Goal: Transaction & Acquisition: Obtain resource

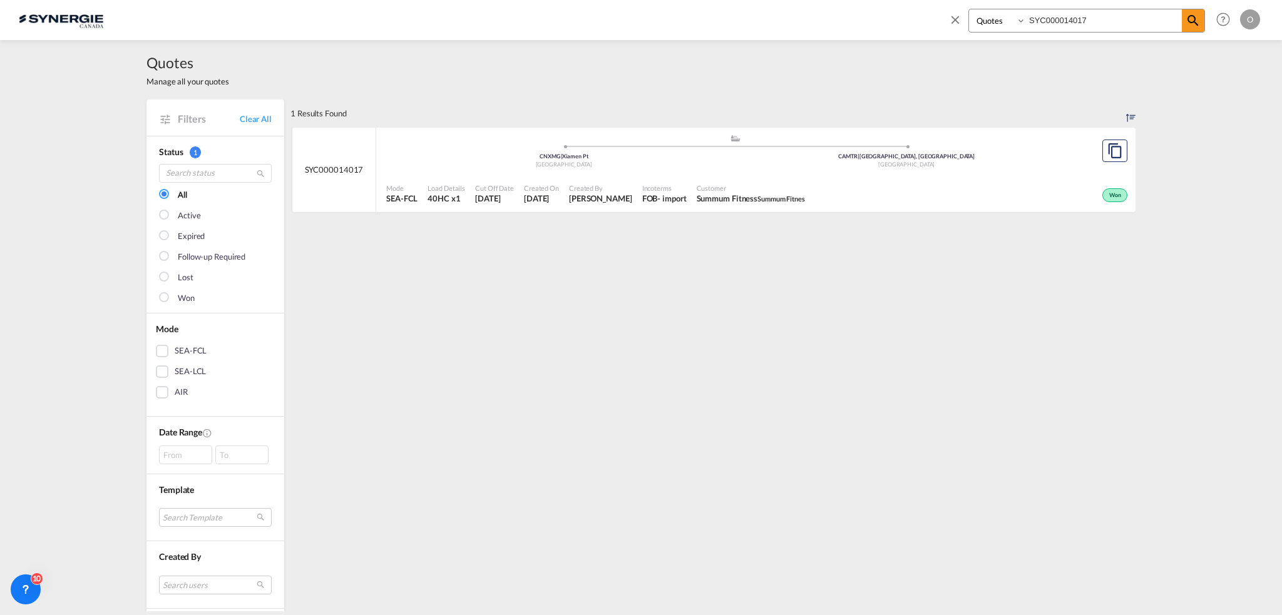
select select "Quotes"
drag, startPoint x: 944, startPoint y: 14, endPoint x: 883, endPoint y: 17, distance: 61.4
click at [883, 17] on div "Bookings Quotes Enquiries SYC000014017 Help Resources Product Release O My Prof…" at bounding box center [641, 19] width 1245 height 39
paste input "392"
type input "SYC000013927"
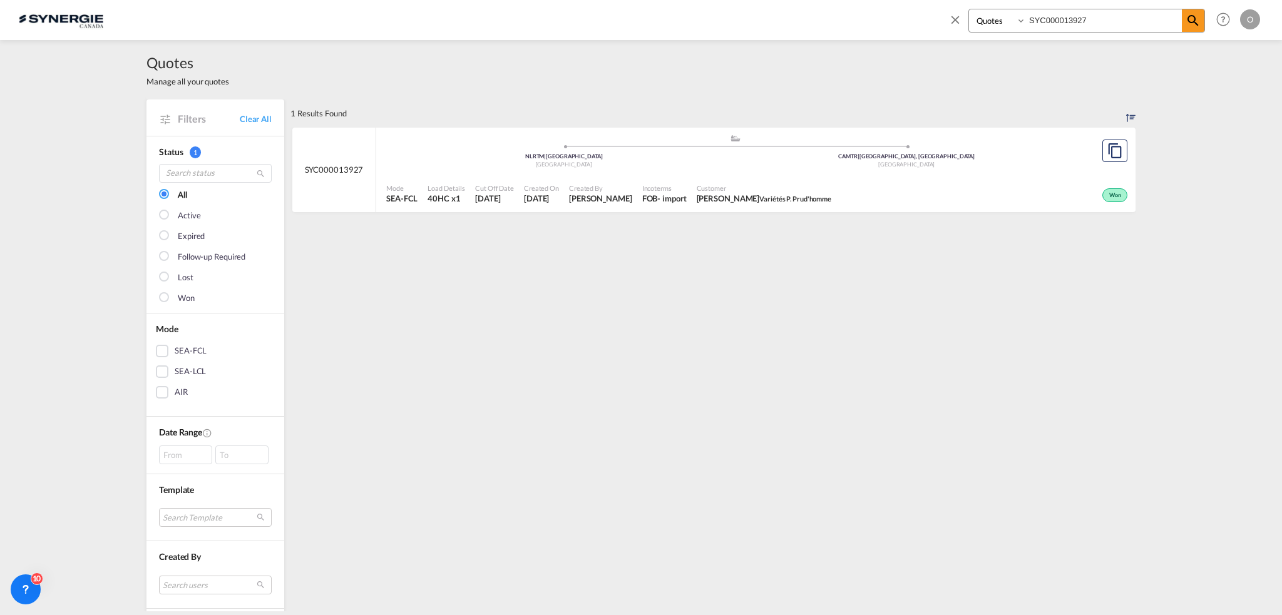
click at [759, 200] on span "Bruno Desrochers Variétés P. Prud'homme" at bounding box center [764, 198] width 135 height 11
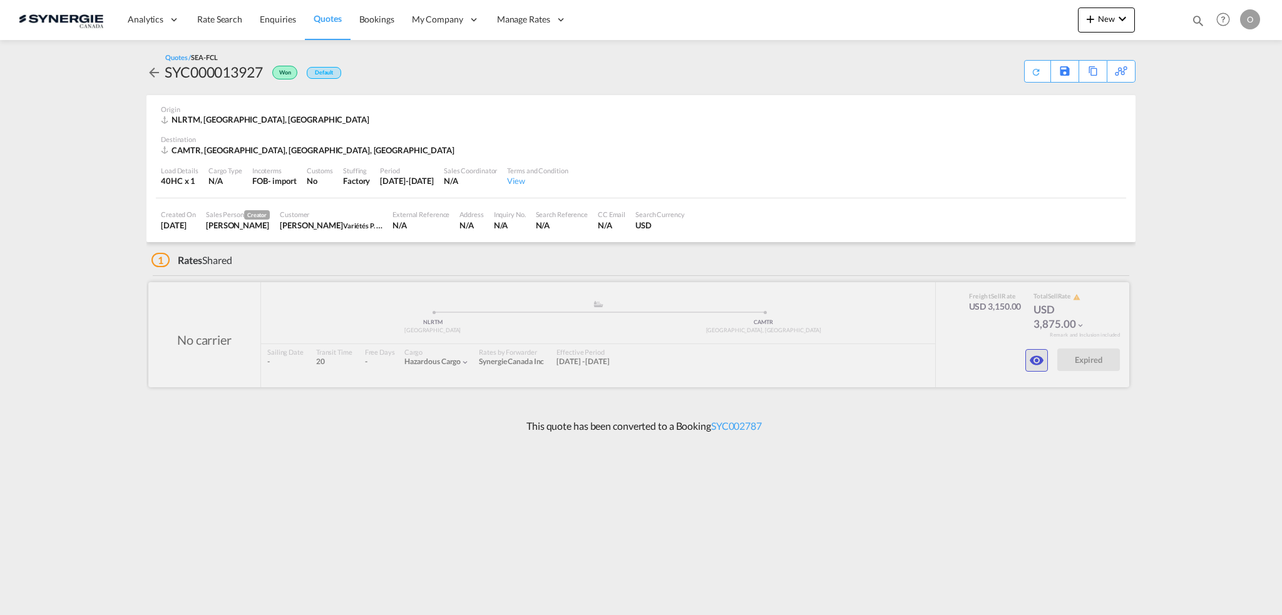
click at [1032, 362] on md-icon "icon-eye" at bounding box center [1036, 360] width 15 height 15
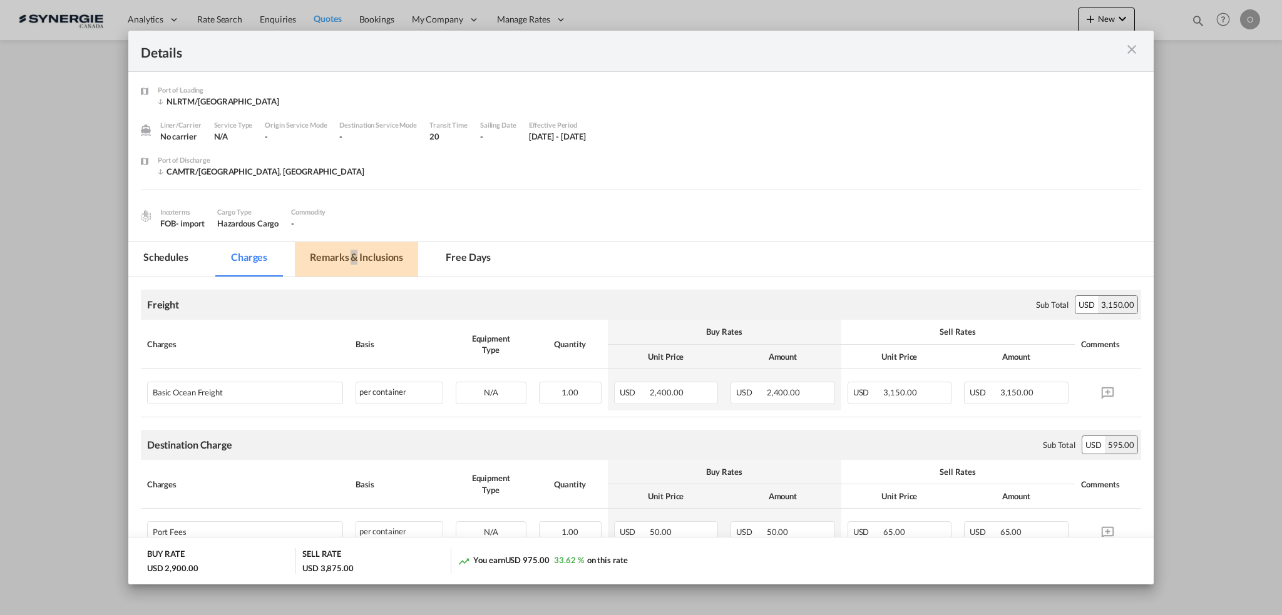
click at [353, 259] on md-tab-item "Remarks & Inclusions" at bounding box center [356, 259] width 123 height 34
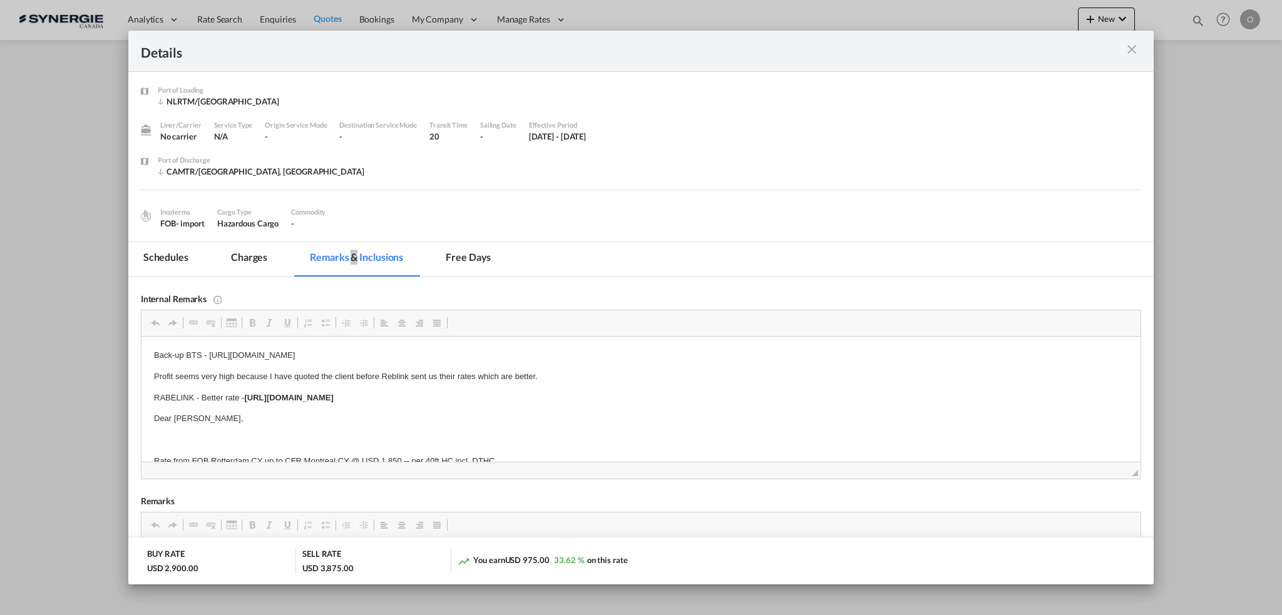
scroll to position [13, 0]
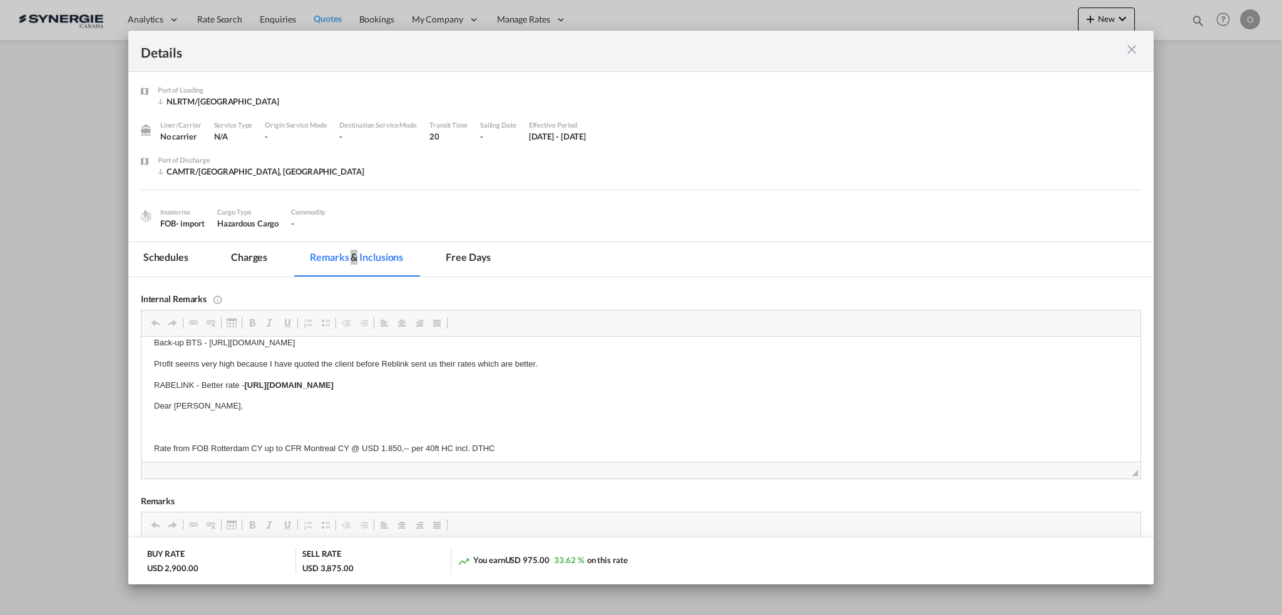
drag, startPoint x: 209, startPoint y: 355, endPoint x: 360, endPoint y: 349, distance: 151.0
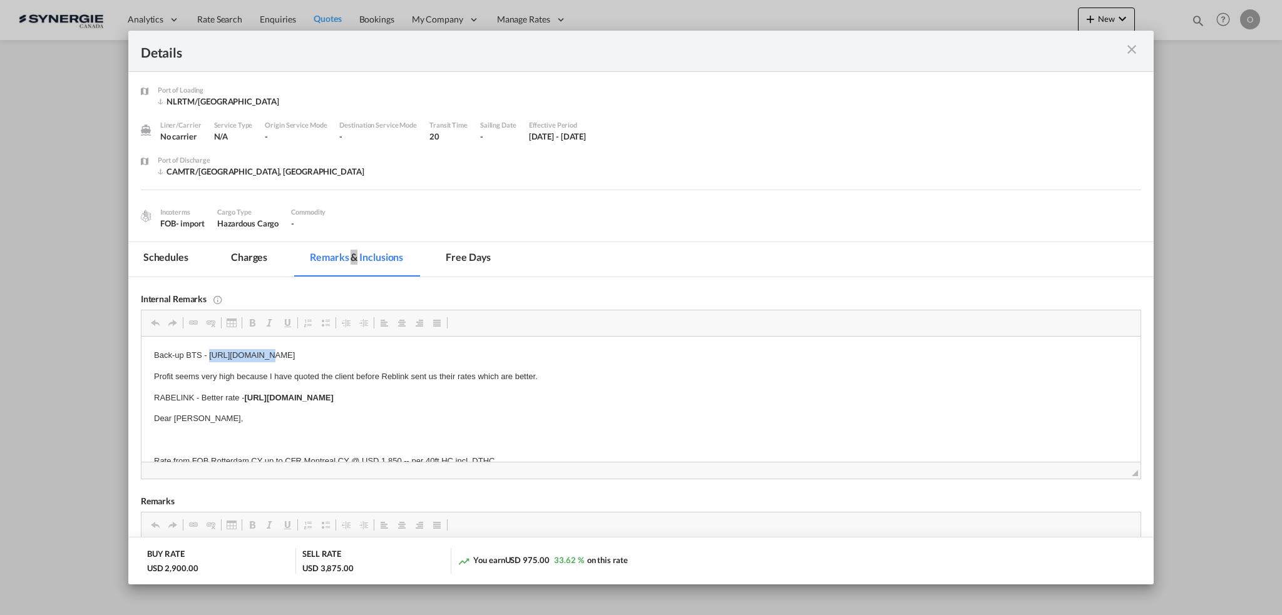
copy p "https://app.frontapp.com/open/cnv_q4cj8sv?key=bizsfEOsYzyycmOHT-5oCYOEbVP2YnFc"
drag, startPoint x: 210, startPoint y: 342, endPoint x: 540, endPoint y: 349, distance: 330.6
click at [540, 349] on p "Back-up BTS - https://app.frontapp.com/open/cnv_q4cj8sv?key=bizsfEOsYzyycmOHT-5…" at bounding box center [640, 355] width 974 height 13
copy strong "https://app.frontapp.com/open/cnv_q54c0pb?key=-bNL5APaZief7XTbXY4lsn-wrXrJvsF0"
drag, startPoint x: 245, startPoint y: 398, endPoint x: 584, endPoint y: 393, distance: 339.4
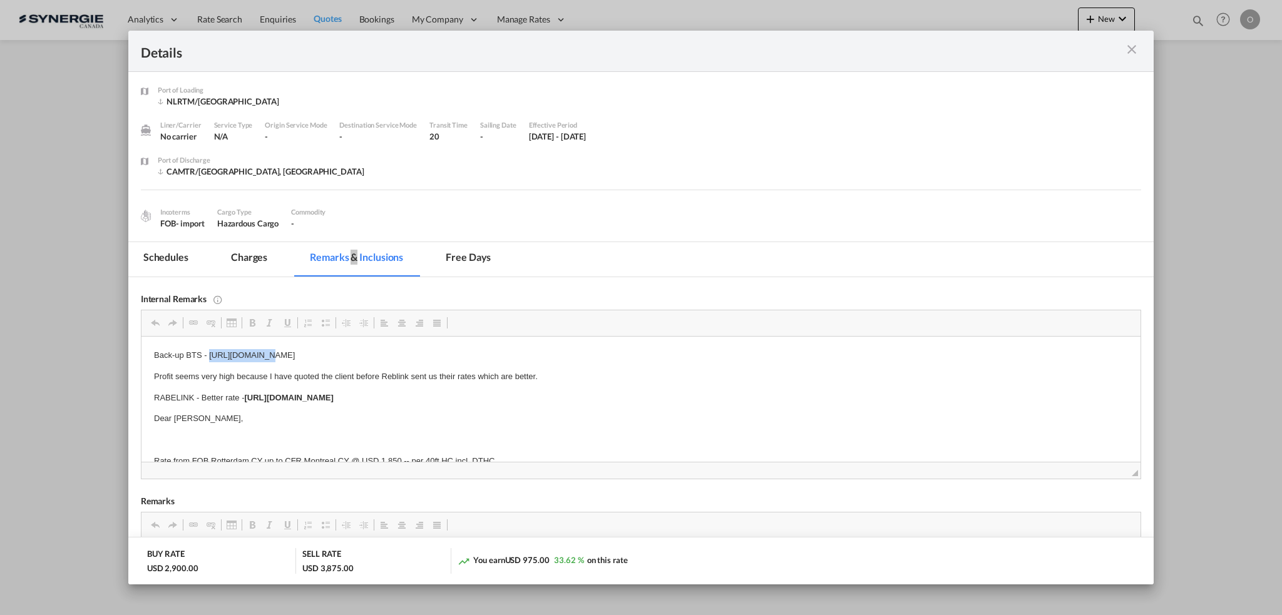
click at [584, 393] on p "RABELINK - Better rate - https://app.frontapp.com/open/cnv_q54c0pb?key=-bNL5APa…" at bounding box center [640, 398] width 974 height 13
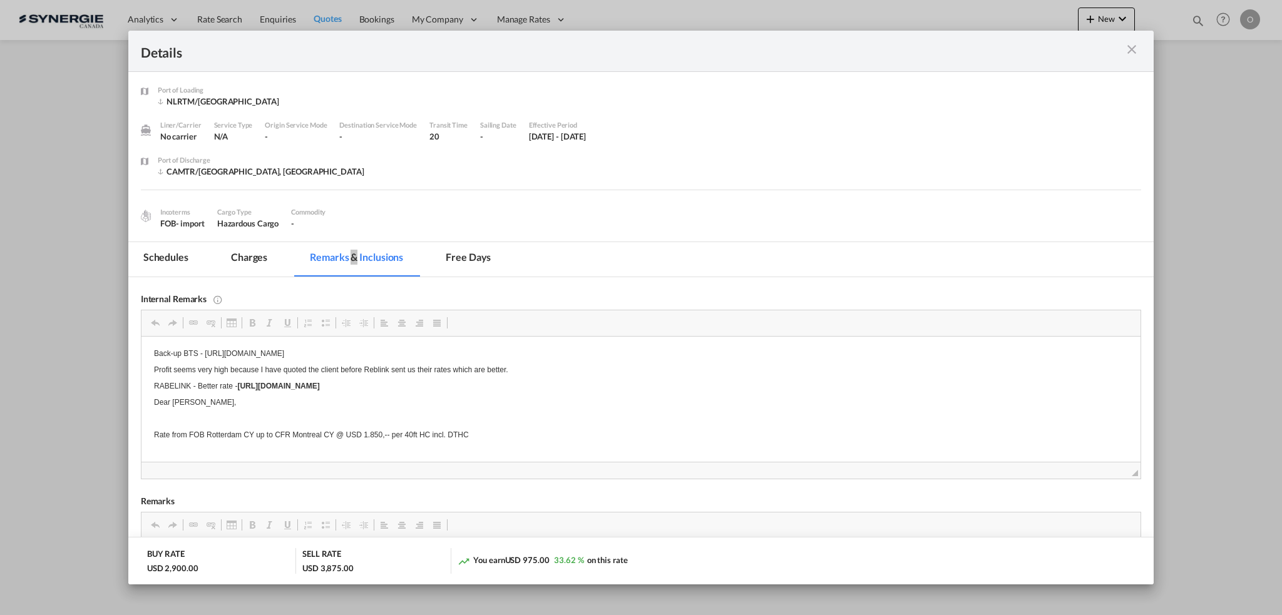
scroll to position [13, 0]
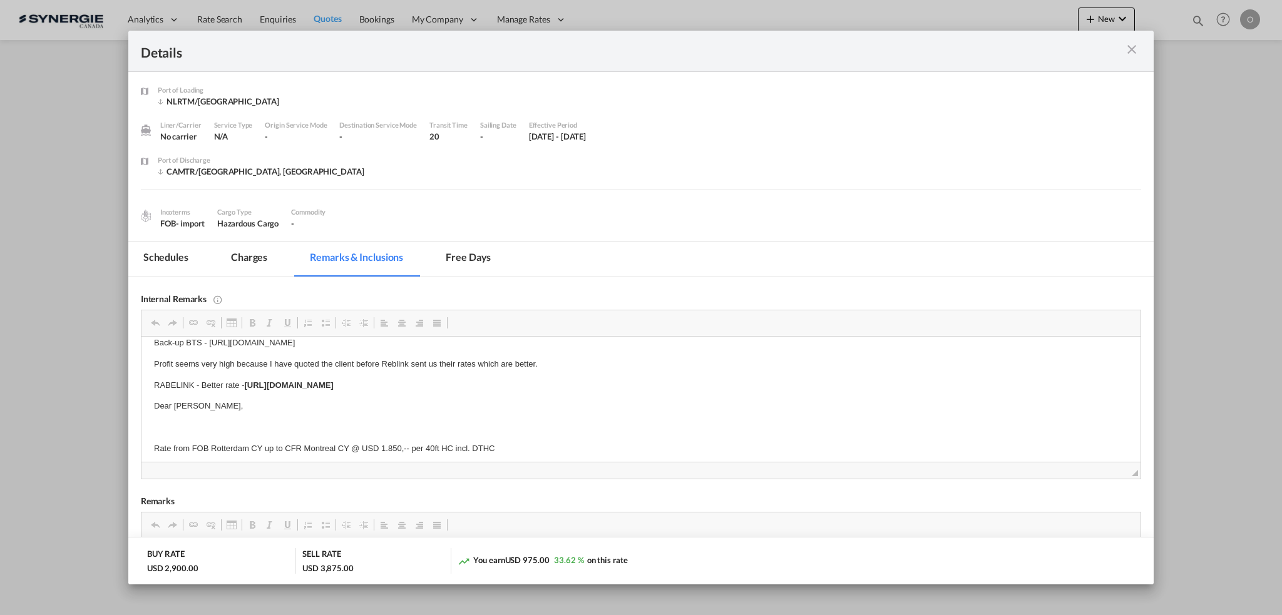
click at [257, 254] on md-tab-item "Charges" at bounding box center [249, 259] width 66 height 34
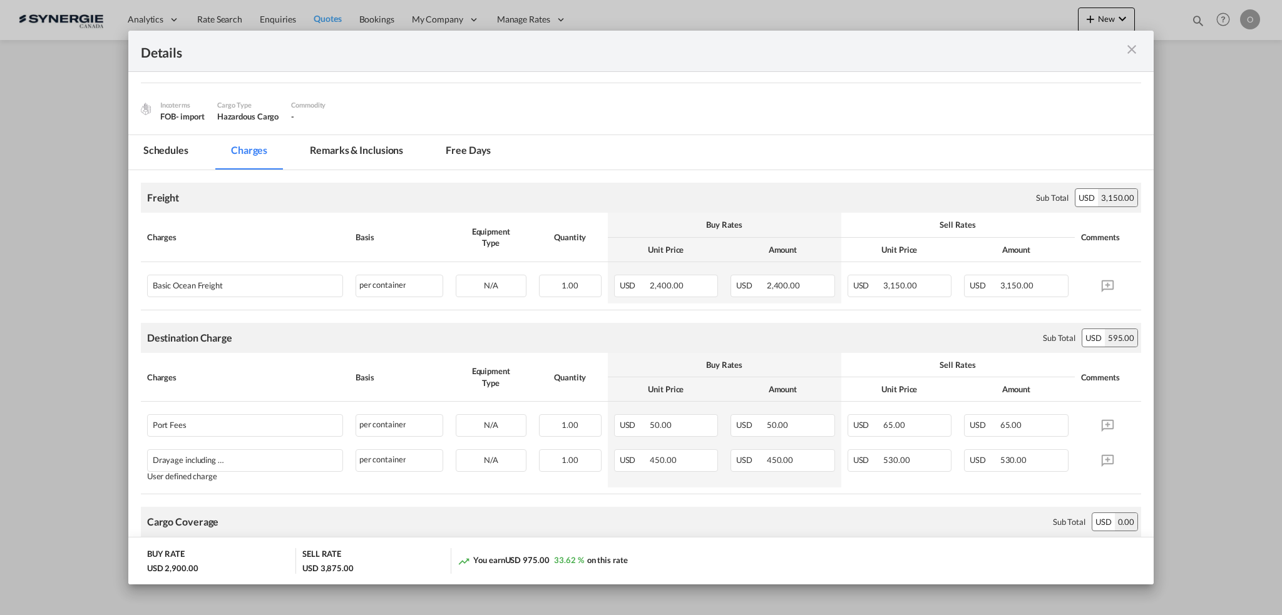
scroll to position [125, 0]
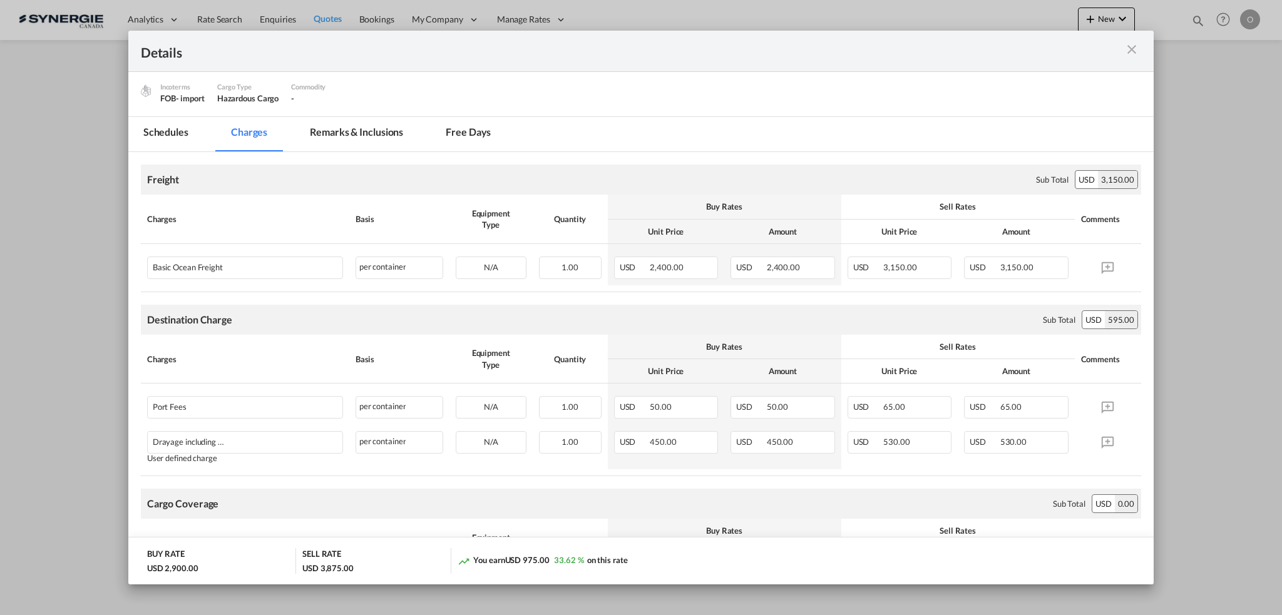
click at [327, 130] on md-tab-item "Remarks & Inclusions" at bounding box center [356, 134] width 123 height 34
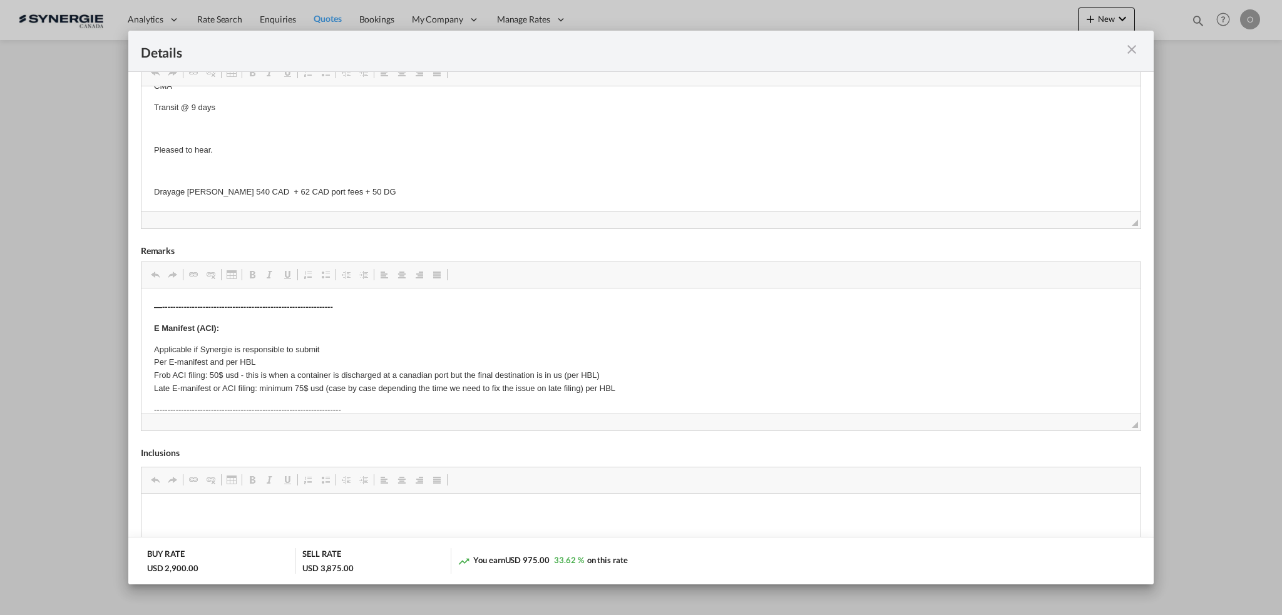
scroll to position [0, 0]
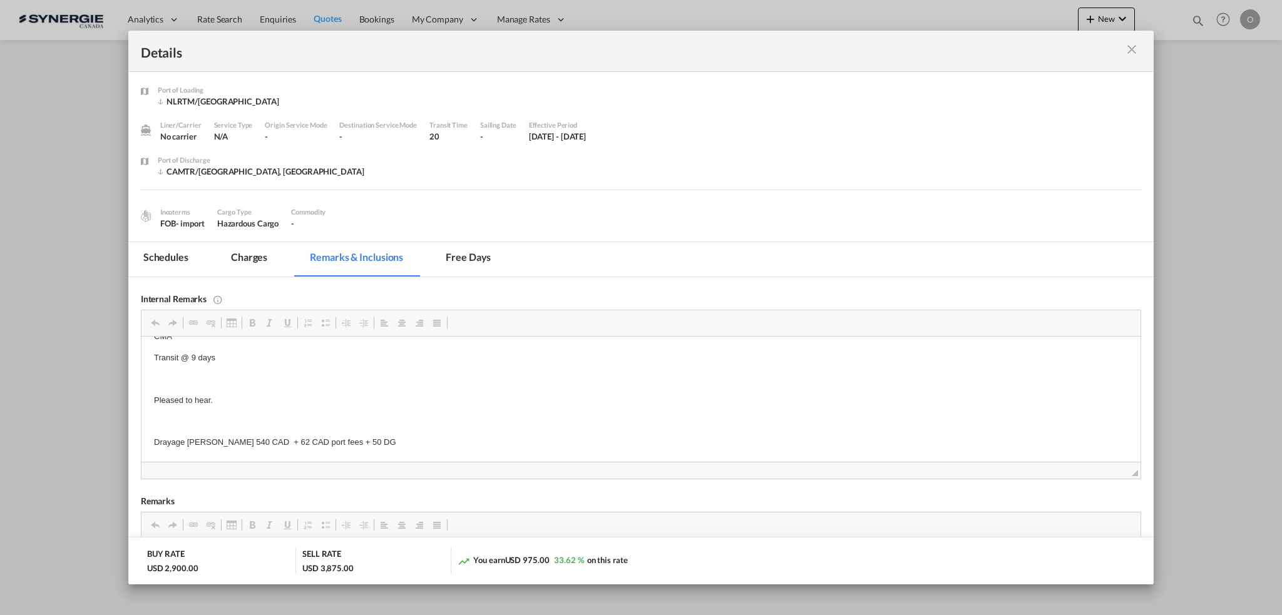
click at [250, 260] on md-tab-item "Charges" at bounding box center [249, 259] width 66 height 34
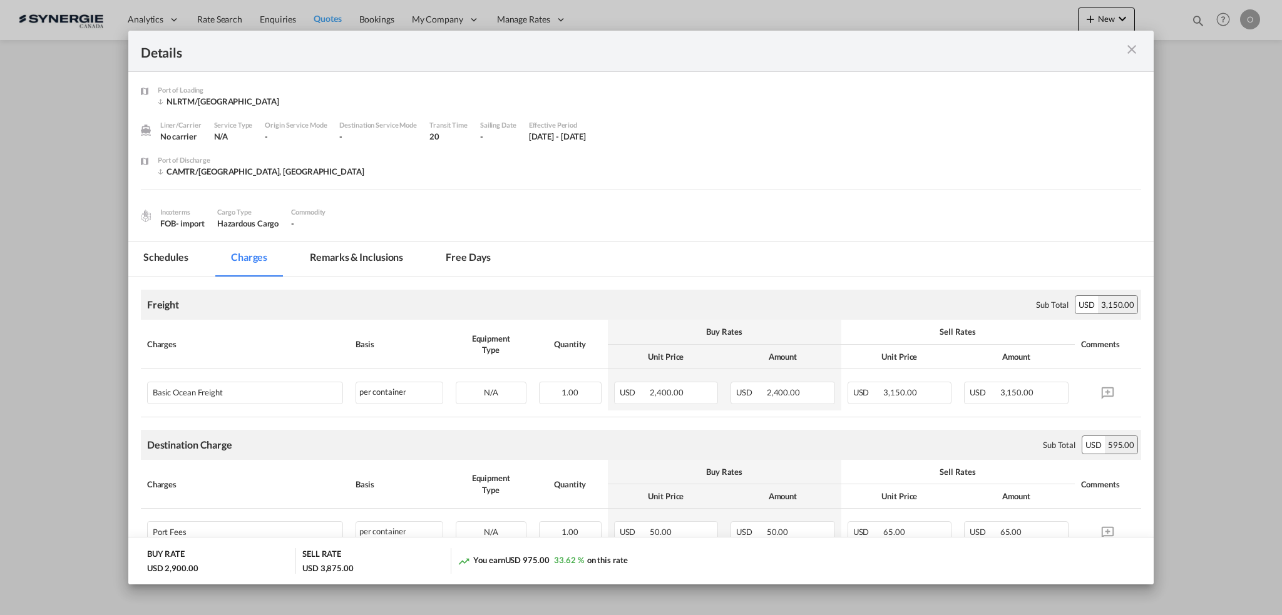
scroll to position [63, 0]
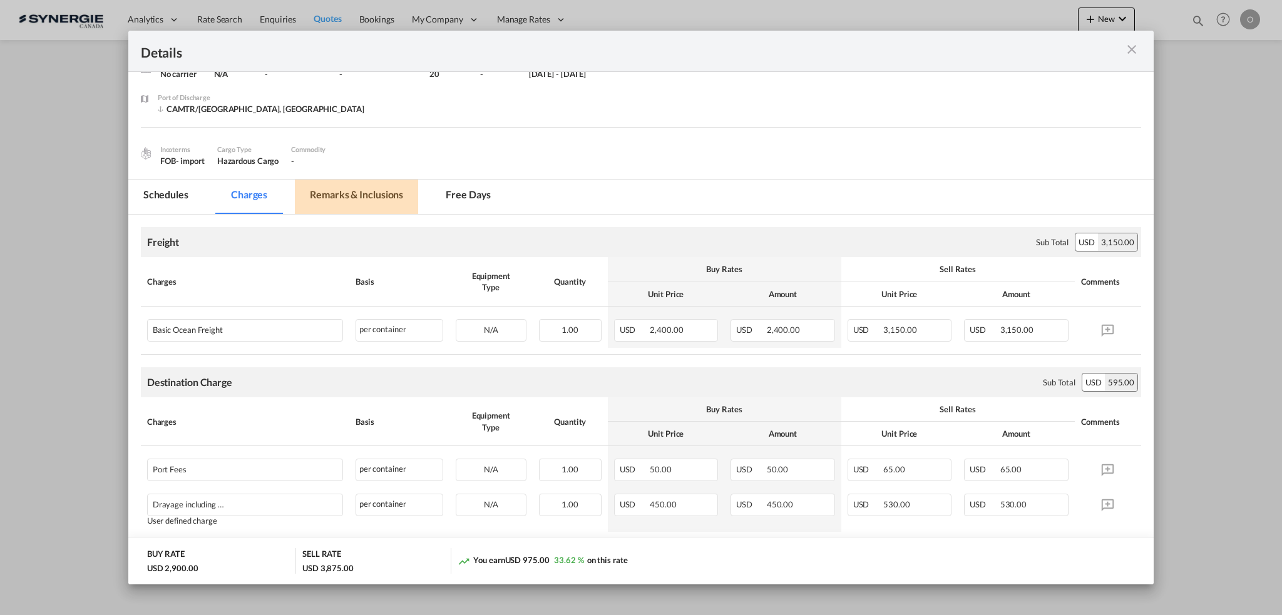
click at [339, 190] on md-tab-item "Remarks & Inclusions" at bounding box center [356, 197] width 123 height 34
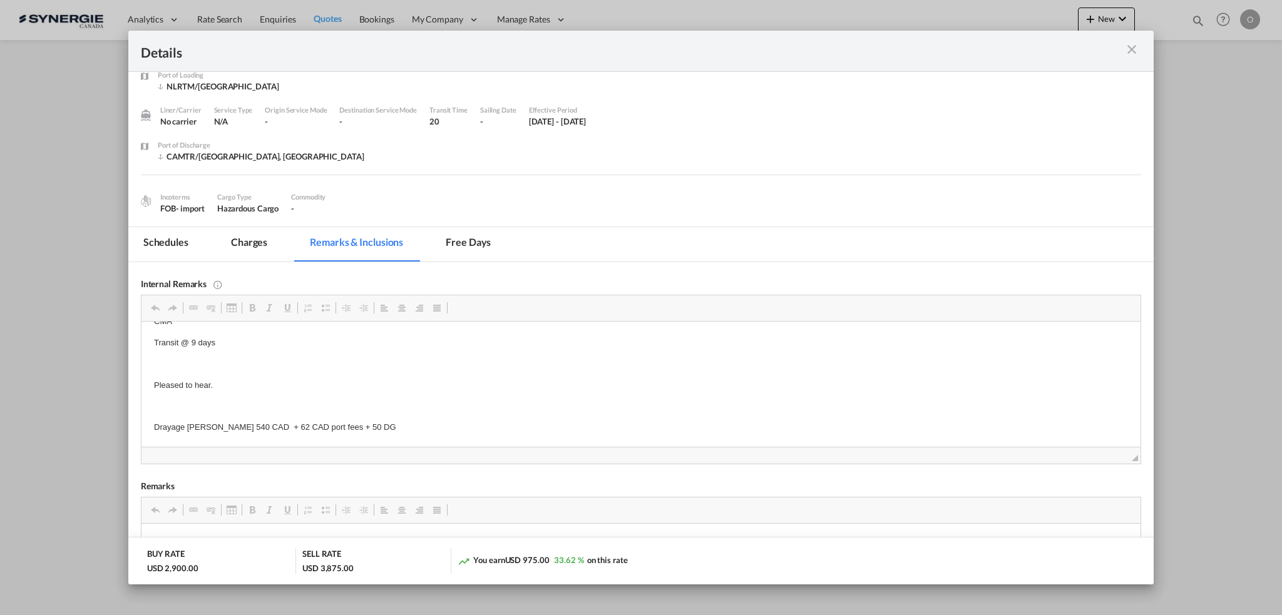
scroll to position [0, 0]
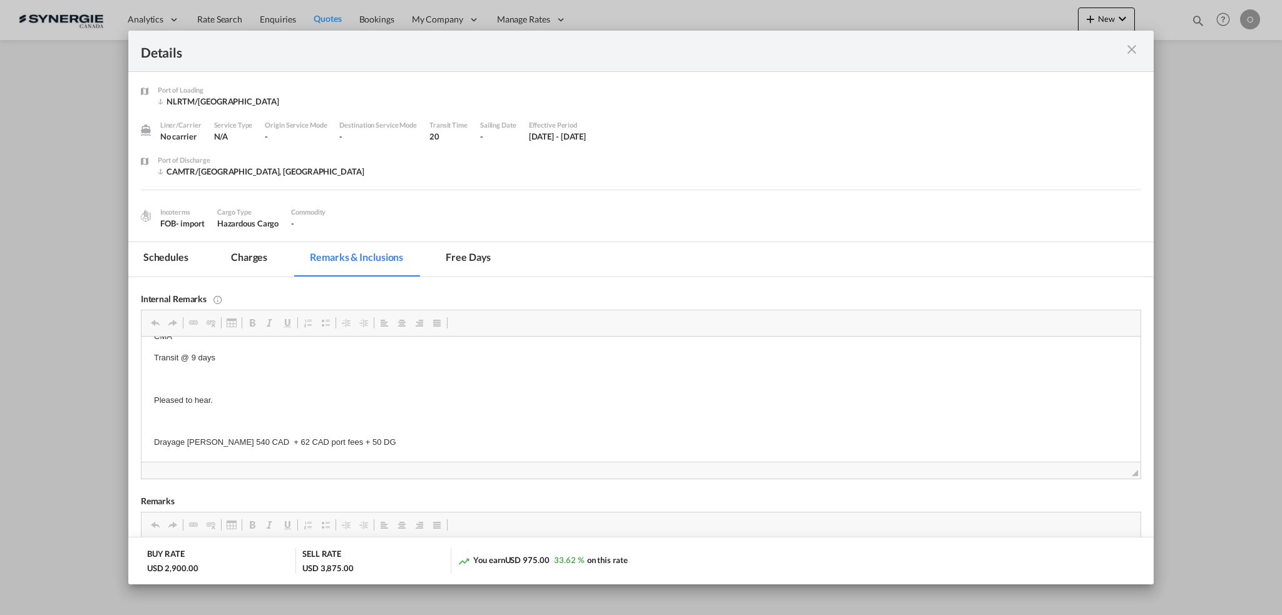
click at [170, 220] on div "FOB - import" at bounding box center [182, 223] width 44 height 11
click at [1129, 43] on md-icon "icon-close m-3 fg-AAA8AD cursor" at bounding box center [1131, 49] width 15 height 15
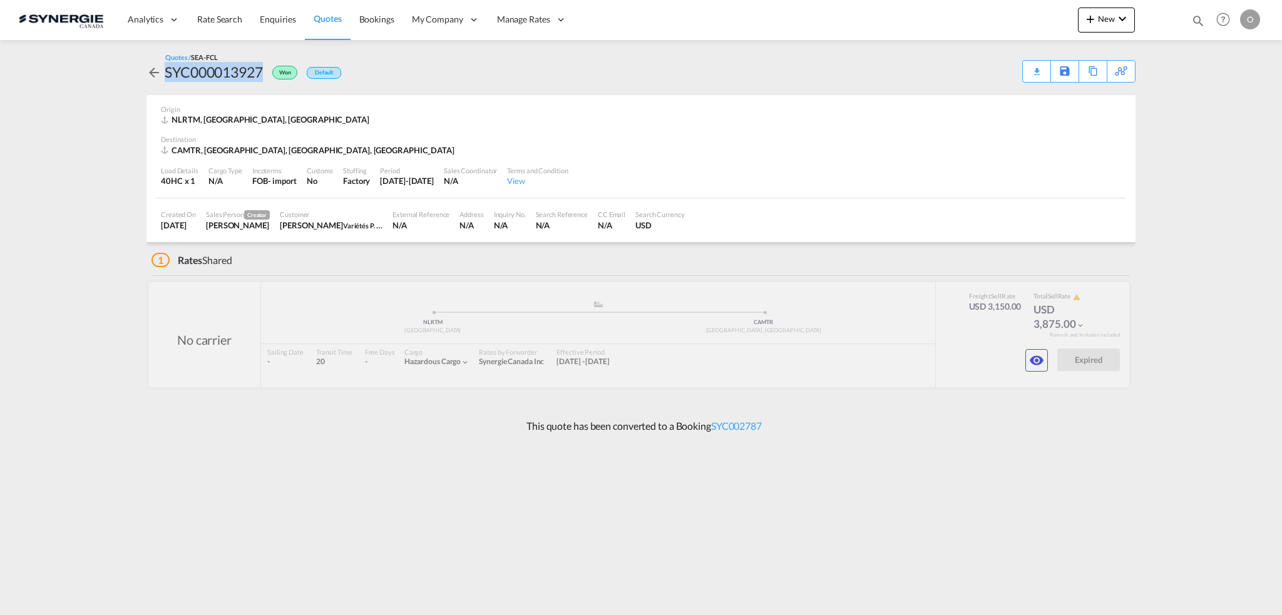
drag, startPoint x: 165, startPoint y: 70, endPoint x: 267, endPoint y: 66, distance: 102.1
click at [267, 67] on div "SYC000013927 Won Default" at bounding box center [243, 72] width 195 height 20
copy div "SYC000013927"
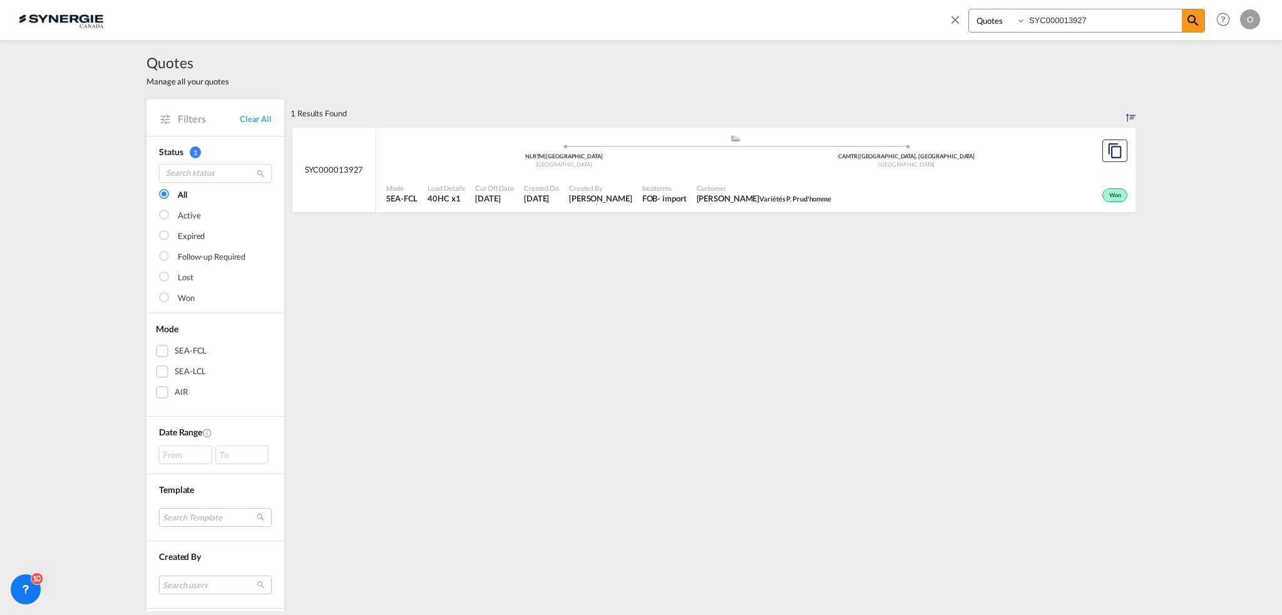
select select "Quotes"
drag, startPoint x: 1104, startPoint y: 17, endPoint x: 970, endPoint y: 16, distance: 134.6
click at [970, 16] on div "Bookings Quotes Enquiries SYC000013927" at bounding box center [1087, 21] width 237 height 24
paste input "245"
type input "SYC000013245"
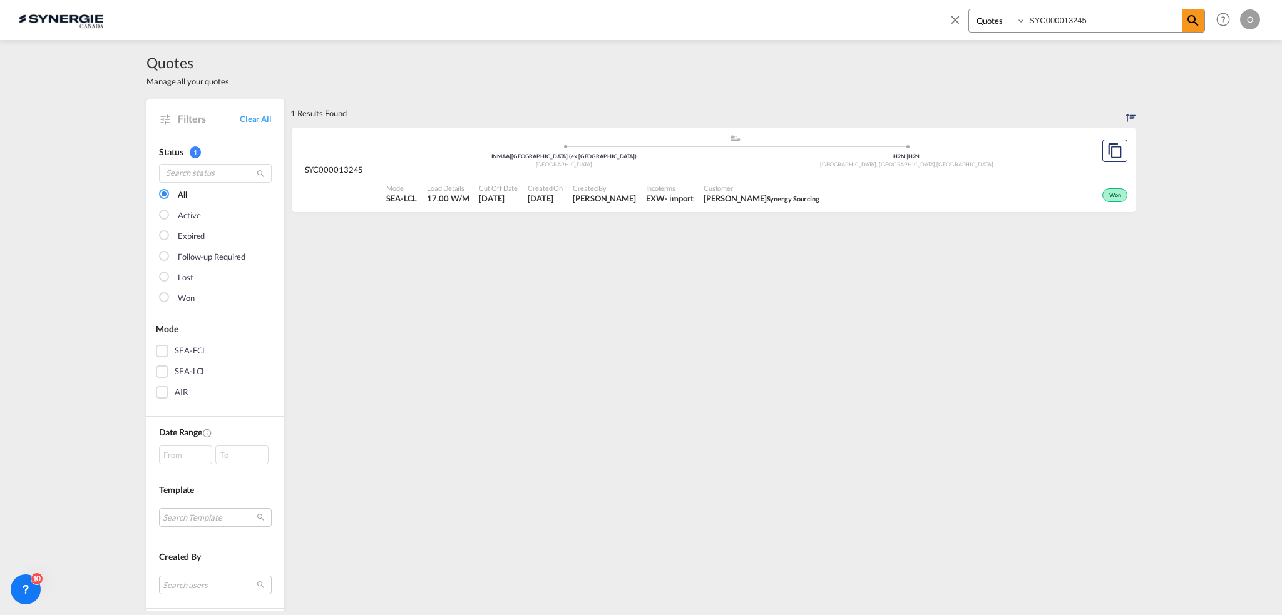
click at [778, 202] on span "Synergy Sourcing" at bounding box center [793, 199] width 53 height 8
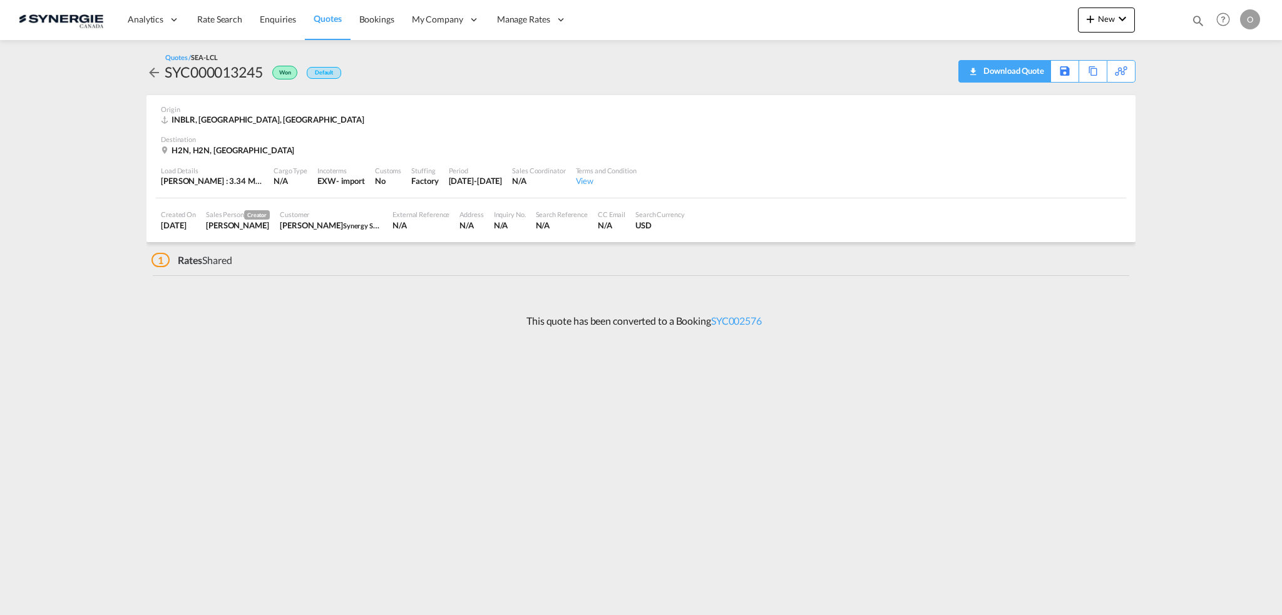
click at [1002, 68] on div "Download Quote" at bounding box center [1012, 71] width 64 height 20
click at [737, 321] on link "SYC002576" at bounding box center [736, 321] width 51 height 12
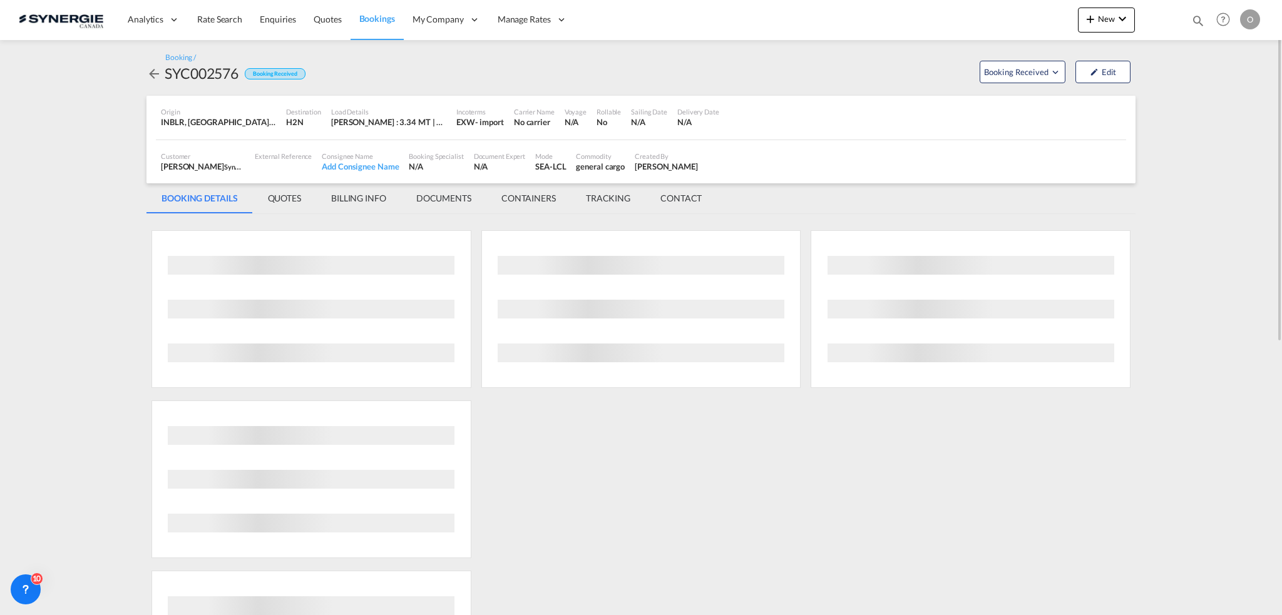
click at [292, 200] on md-tab-item "QUOTES" at bounding box center [284, 198] width 63 height 30
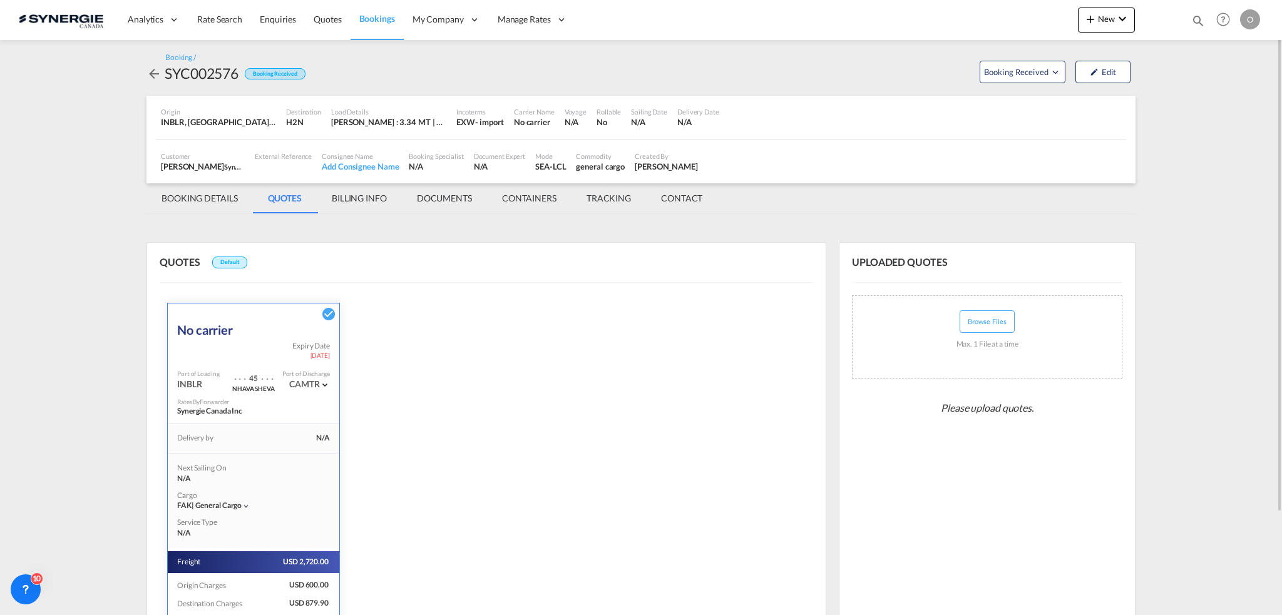
scroll to position [123, 0]
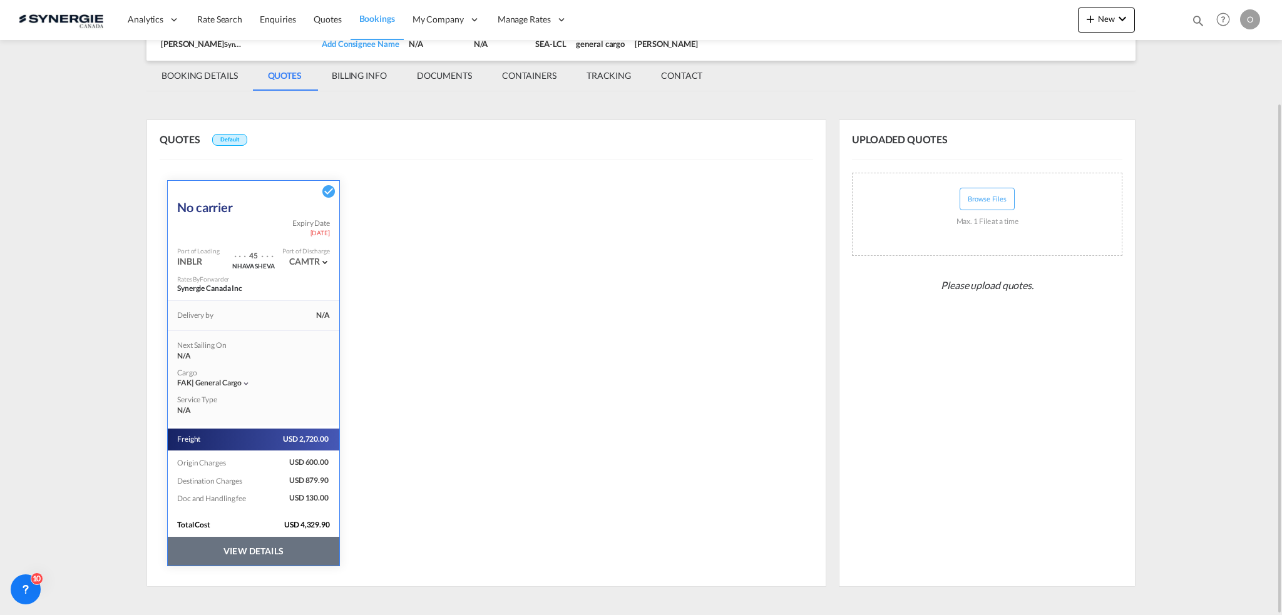
click at [260, 555] on button "VIEW DETAILS" at bounding box center [254, 551] width 172 height 29
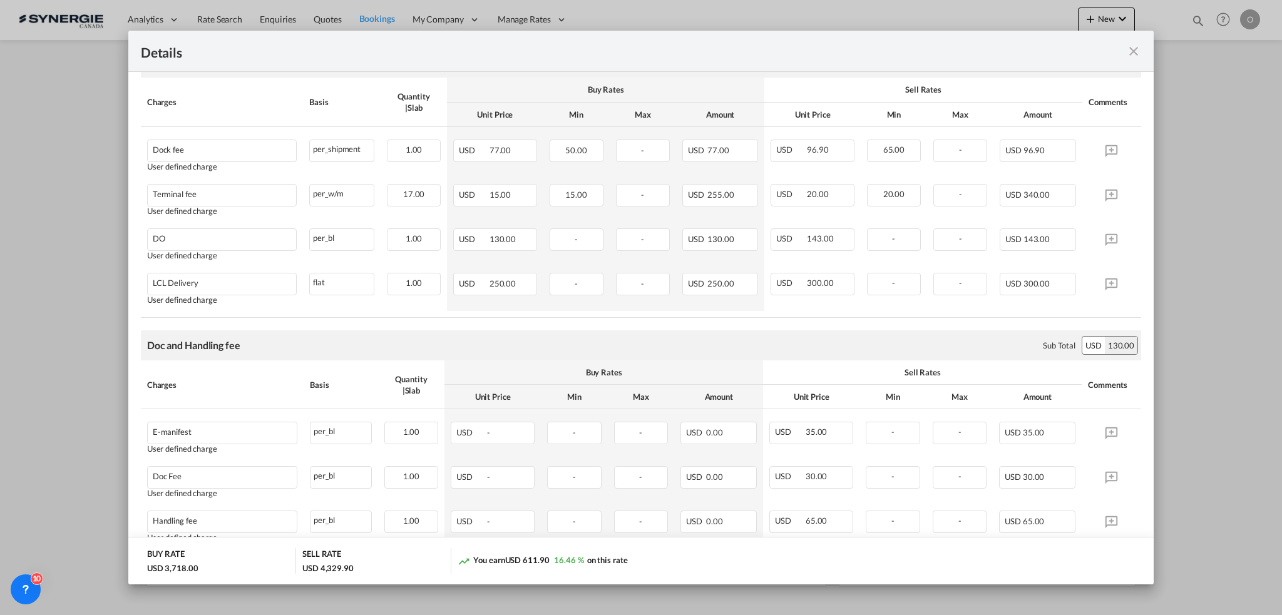
scroll to position [639, 0]
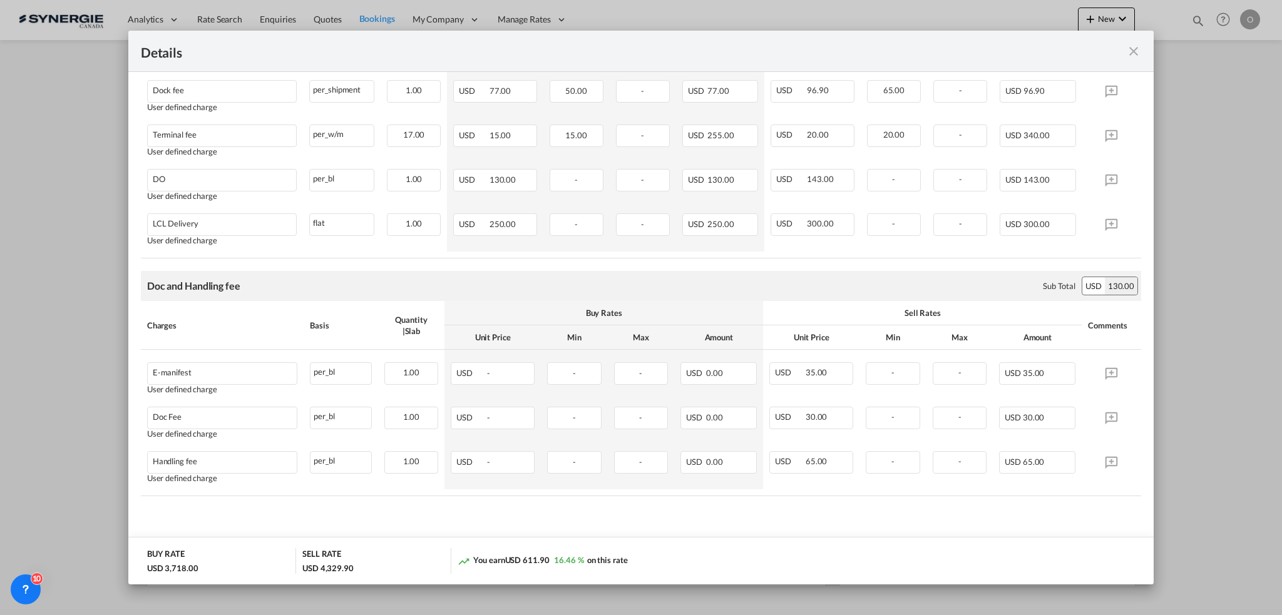
click at [1134, 55] on md-icon "icon-close fg-AAA8AD m-0 cursor" at bounding box center [1133, 51] width 15 height 15
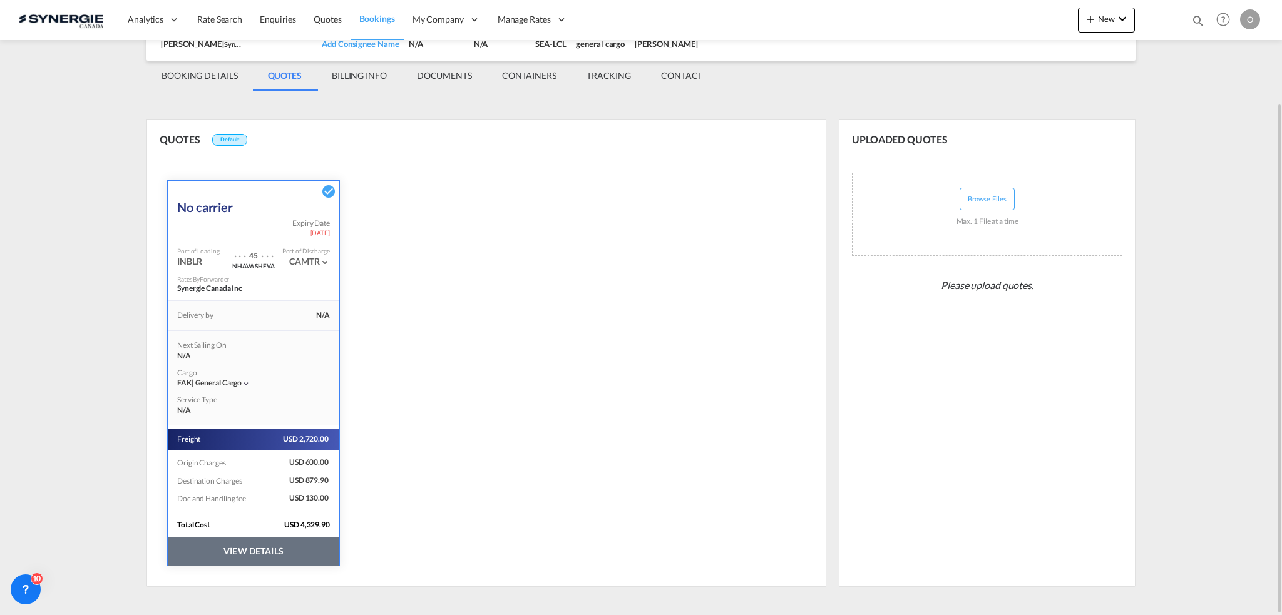
scroll to position [0, 0]
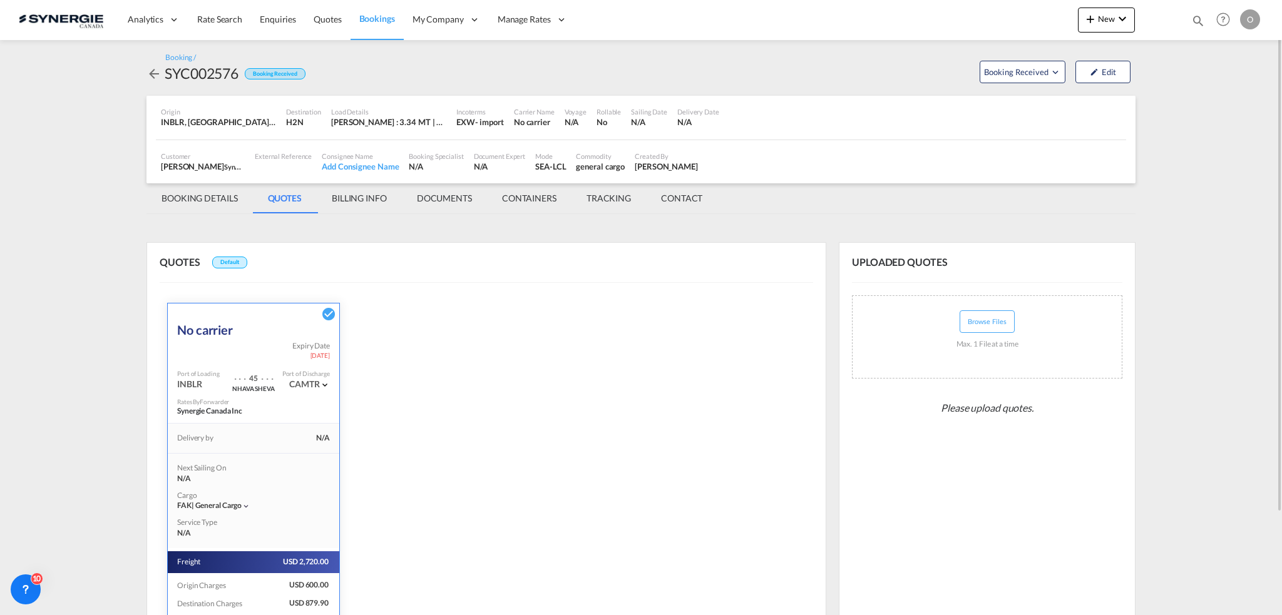
click at [148, 71] on md-icon "icon-arrow-left" at bounding box center [153, 73] width 15 height 15
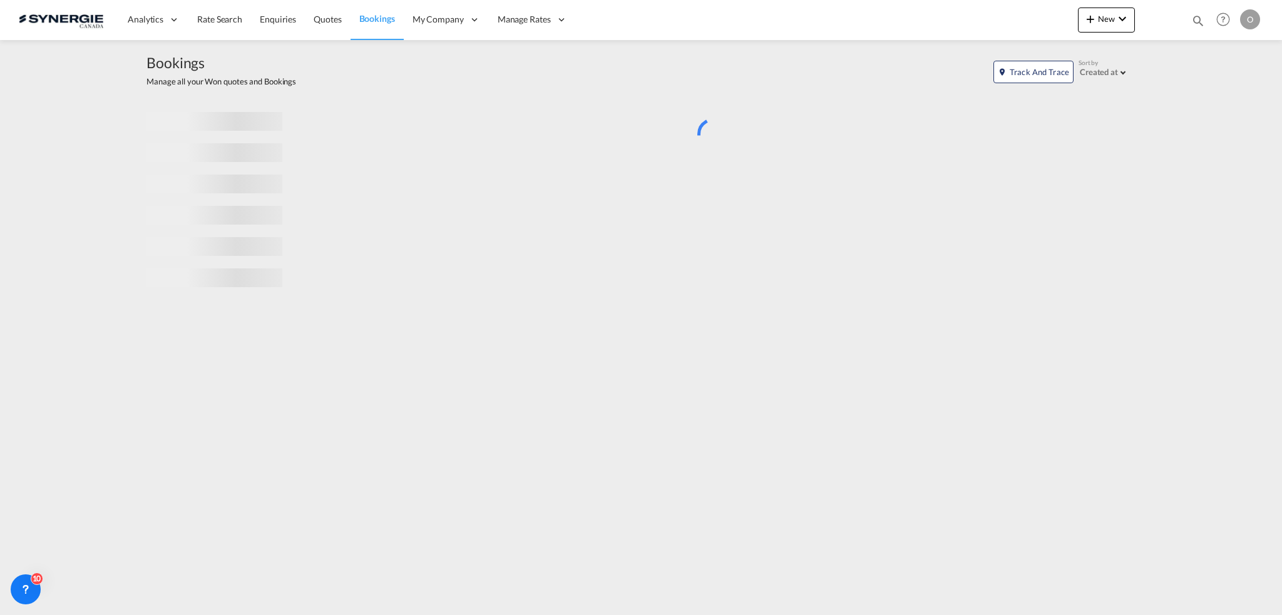
click at [1196, 19] on md-icon "icon-magnify" at bounding box center [1198, 21] width 14 height 14
click at [987, 21] on select "Bookings Quotes Enquiries" at bounding box center [998, 20] width 59 height 23
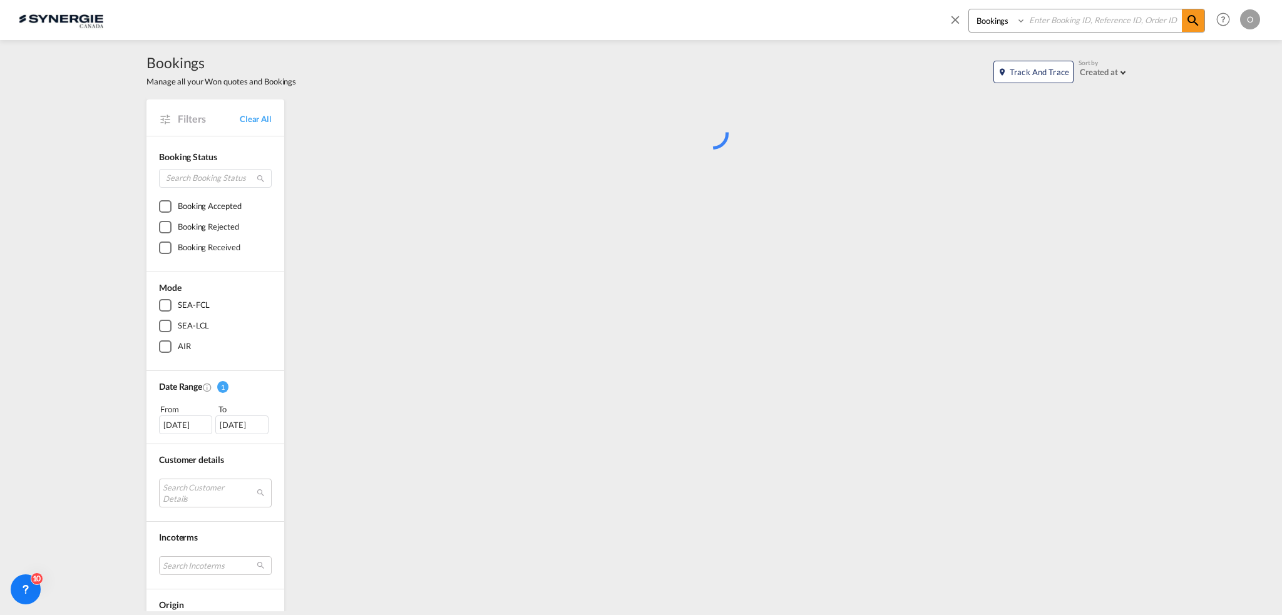
select select "Quotes"
click at [969, 9] on select "Bookings Quotes Enquiries" at bounding box center [998, 20] width 59 height 23
drag, startPoint x: 1068, startPoint y: 26, endPoint x: 1089, endPoint y: 19, distance: 22.4
click at [1069, 25] on input at bounding box center [1104, 20] width 156 height 22
paste input "SYC000014439"
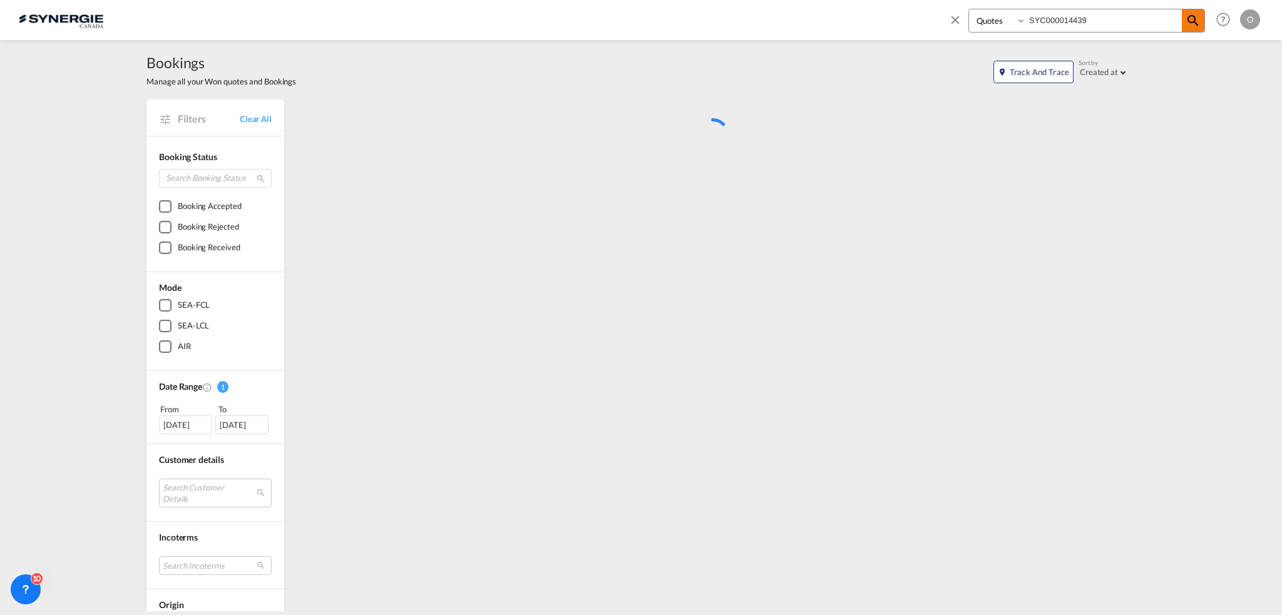
type input "SYC000014439"
click at [1190, 23] on md-icon "icon-magnify" at bounding box center [1193, 20] width 15 height 15
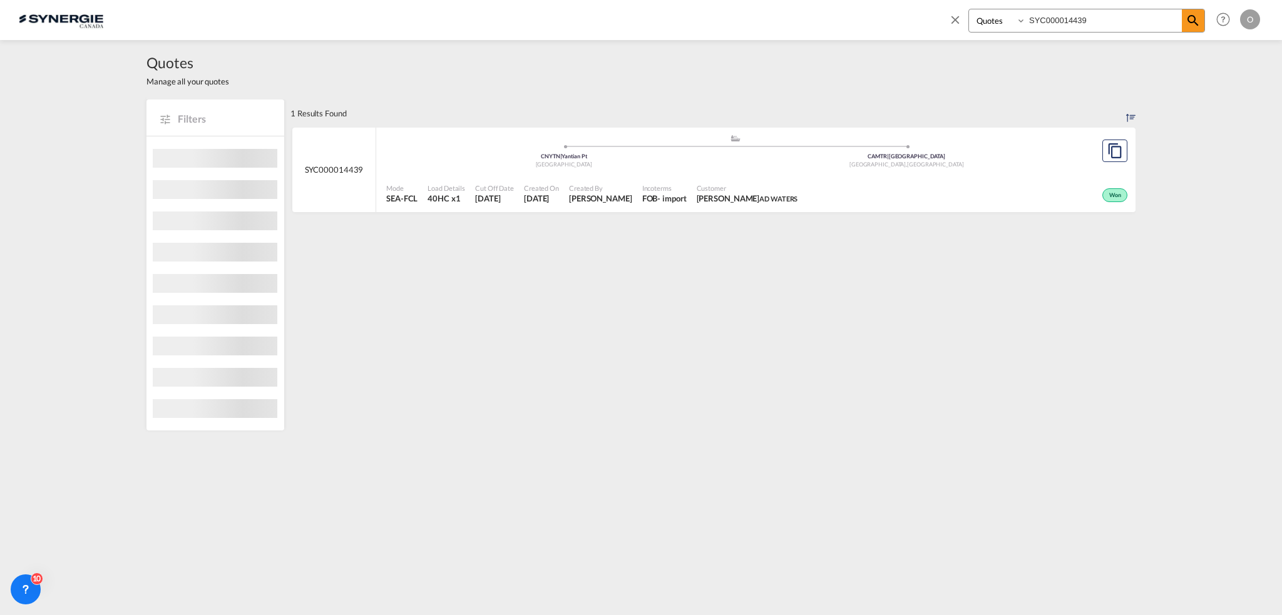
click at [697, 190] on span "Customer" at bounding box center [747, 187] width 101 height 9
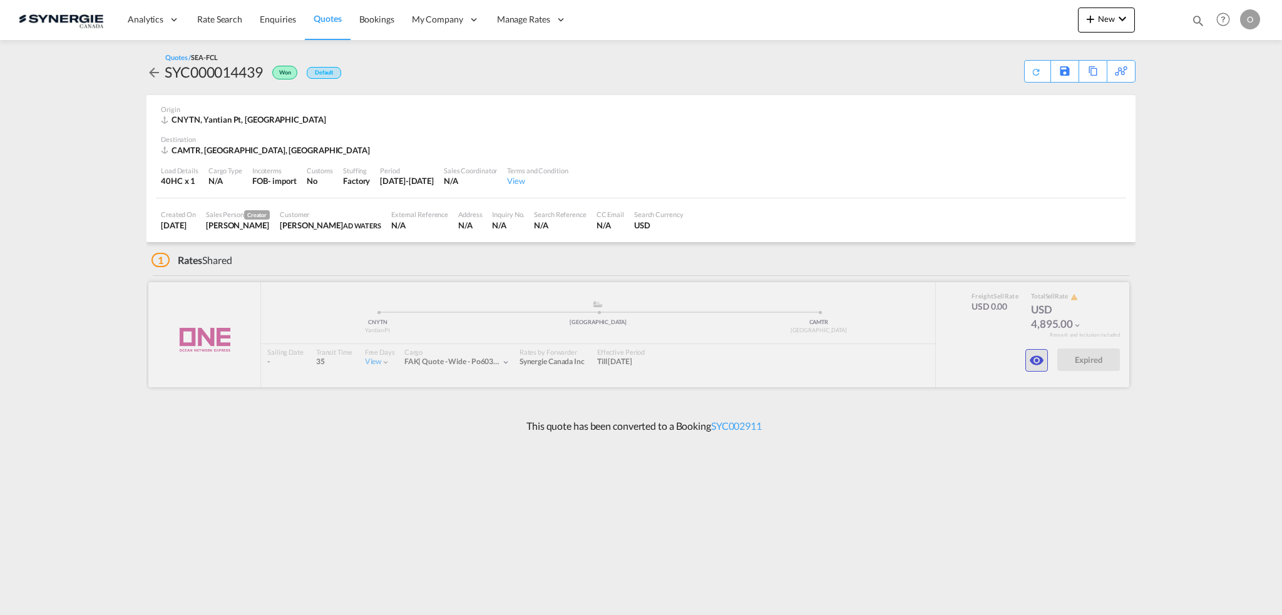
click at [1037, 361] on md-icon "icon-eye" at bounding box center [1036, 360] width 15 height 15
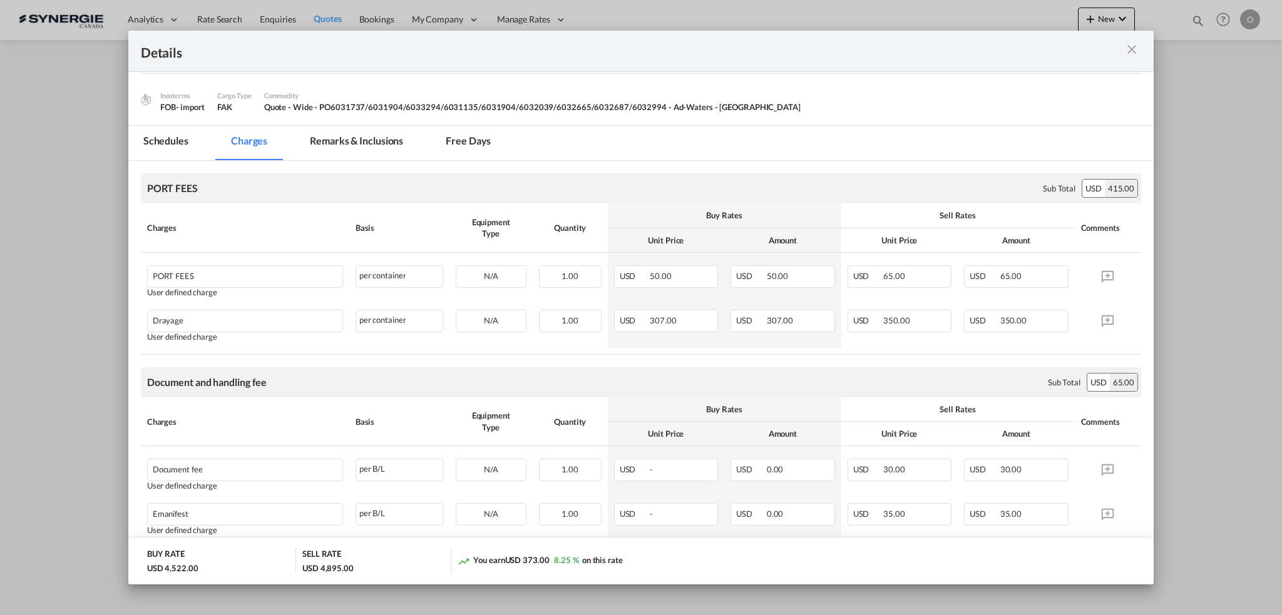
scroll to position [63, 0]
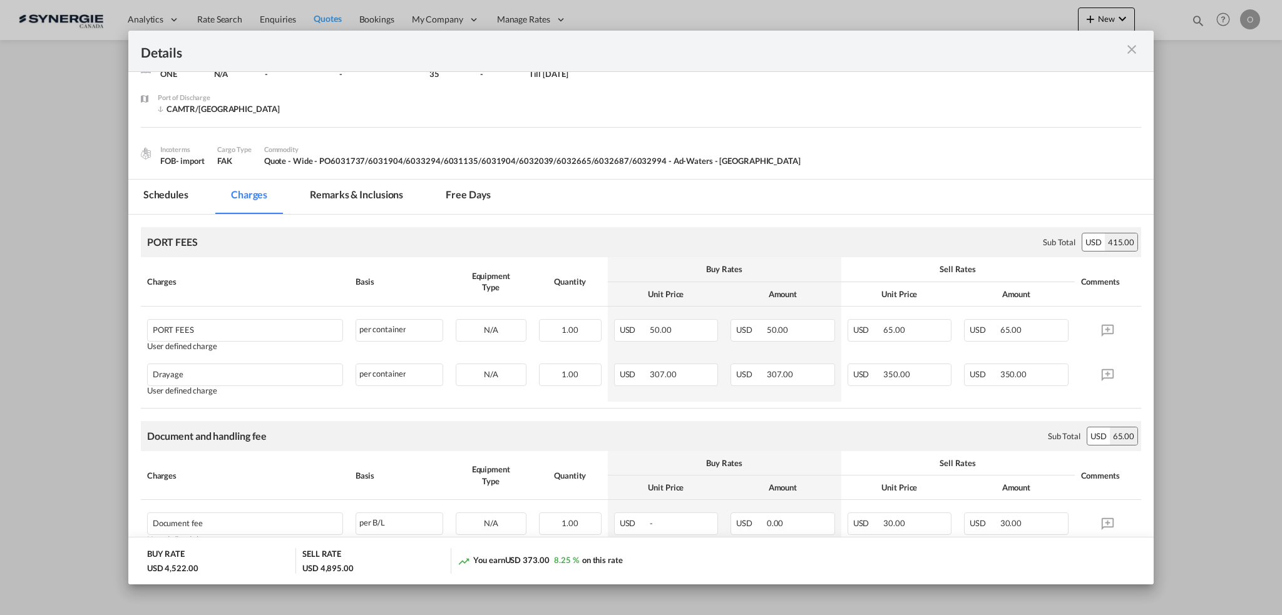
click at [322, 189] on md-tab-item "Remarks & Inclusions" at bounding box center [356, 197] width 123 height 34
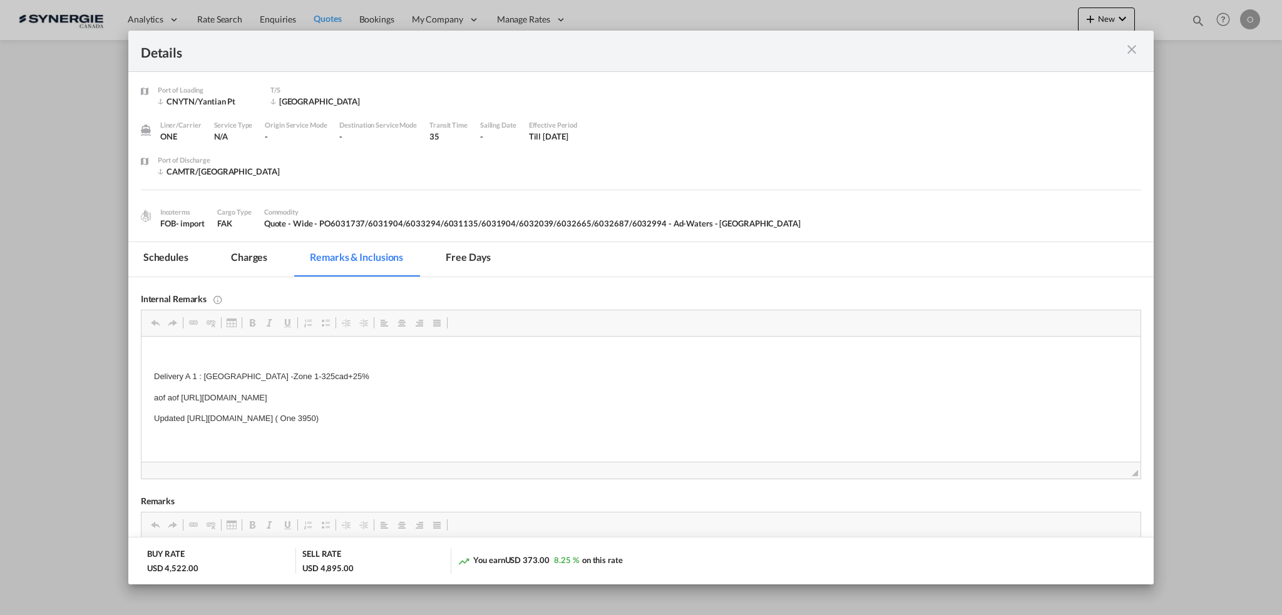
scroll to position [0, 0]
drag, startPoint x: 257, startPoint y: 256, endPoint x: 126, endPoint y: 80, distance: 219.2
click at [257, 256] on md-tab-item "Charges" at bounding box center [249, 259] width 66 height 34
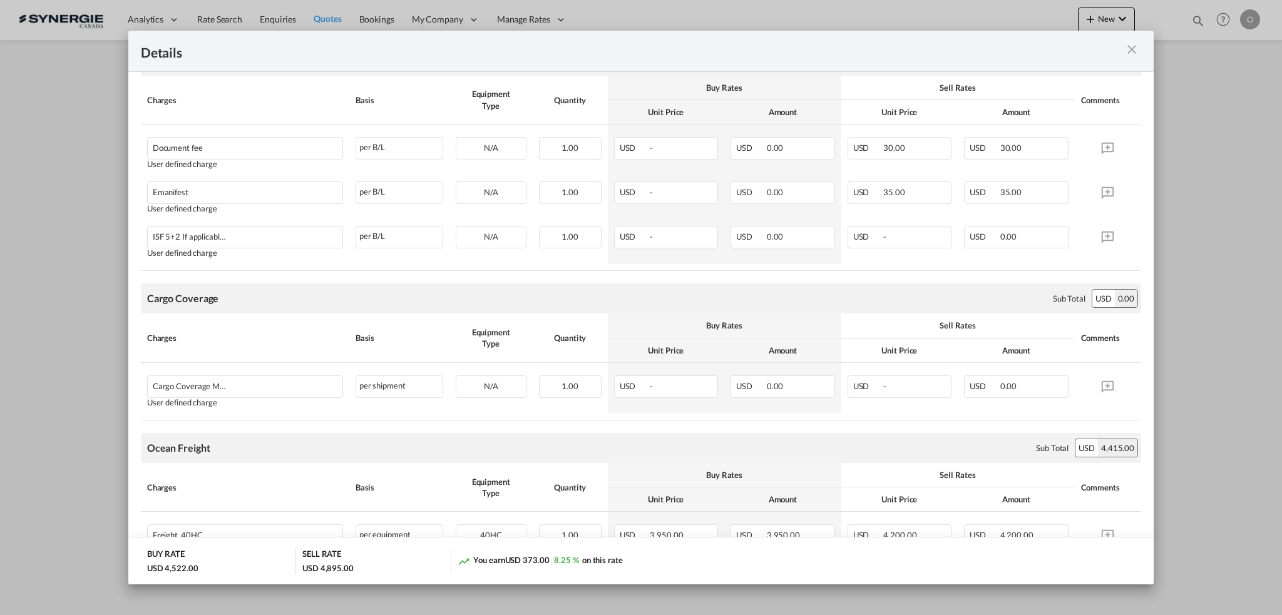
scroll to position [556, 0]
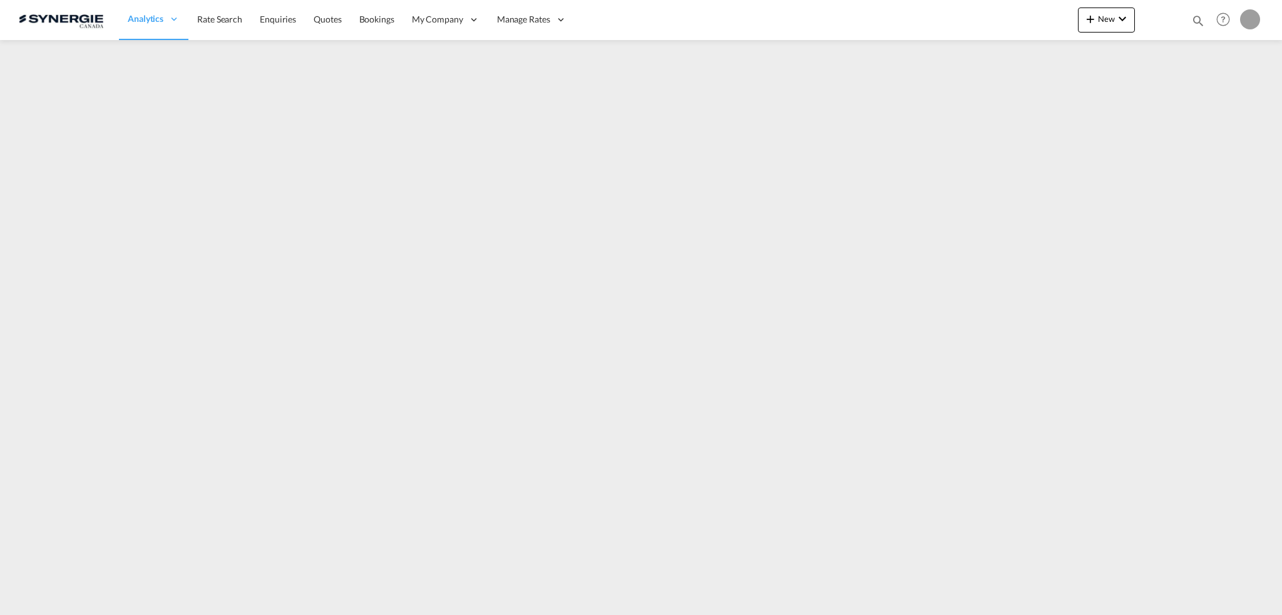
click at [1198, 14] on md-icon "icon-magnify" at bounding box center [1198, 21] width 14 height 14
click at [1000, 19] on select "Bookings Quotes Enquiries" at bounding box center [998, 20] width 59 height 23
select select "Quotes"
click at [969, 9] on select "Bookings Quotes Enquiries" at bounding box center [998, 20] width 59 height 23
click at [1069, 14] on input at bounding box center [1104, 20] width 156 height 22
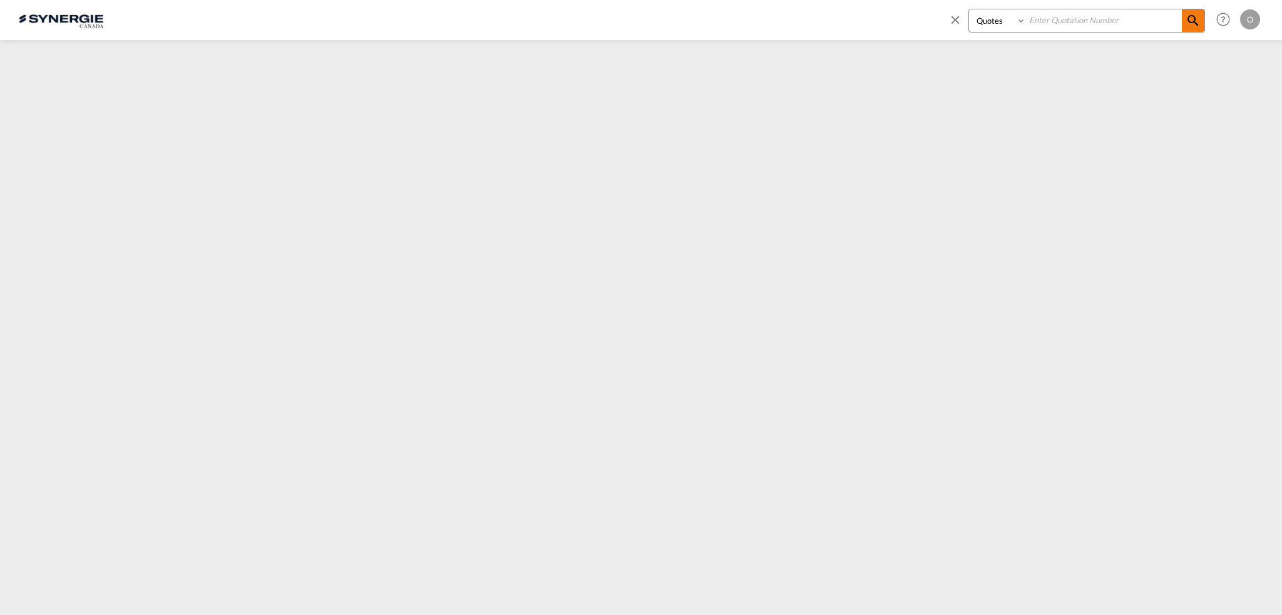
paste input "SYC000014239"
click at [1195, 15] on md-icon "icon-magnify" at bounding box center [1193, 20] width 15 height 15
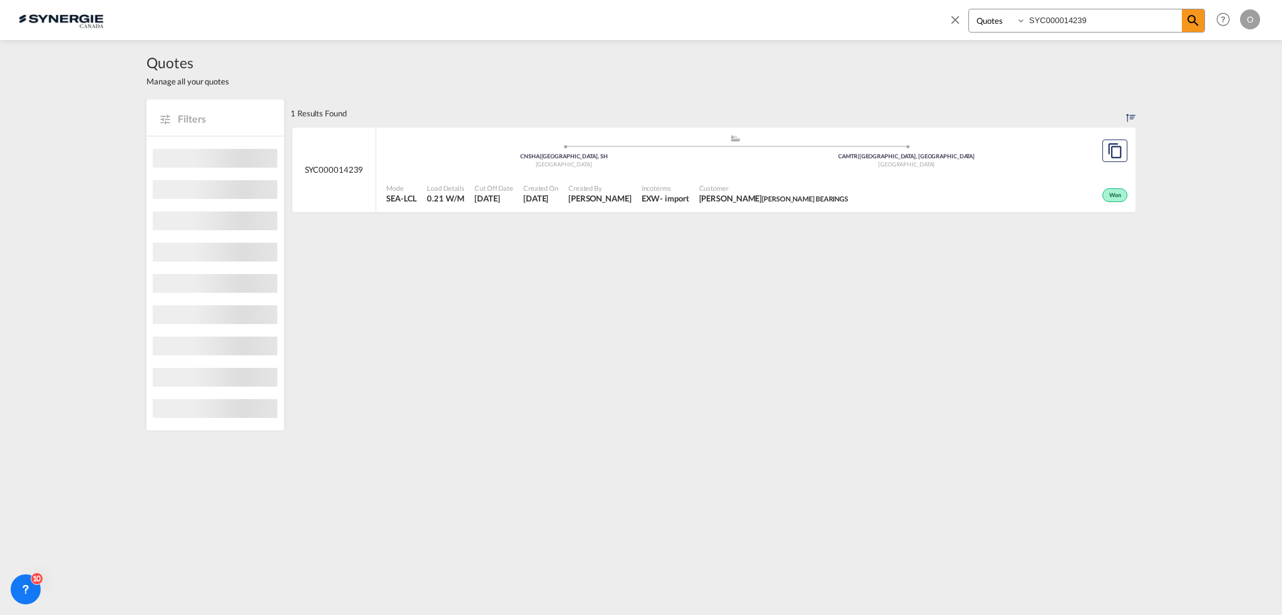
click at [680, 194] on div "- import" at bounding box center [674, 198] width 29 height 11
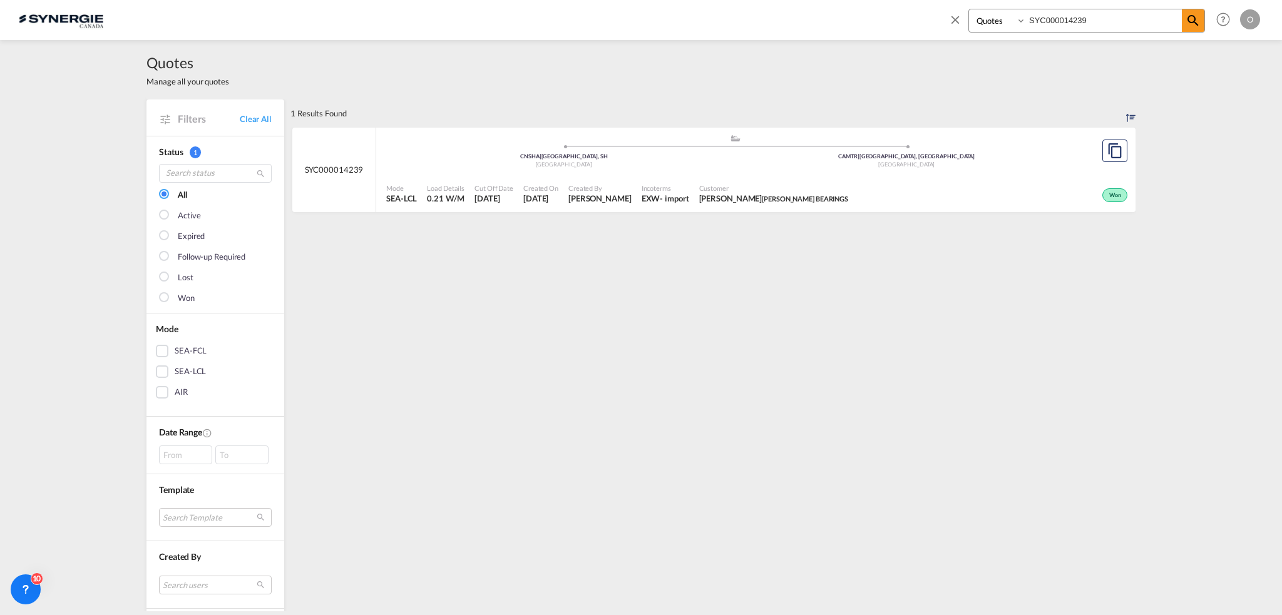
drag, startPoint x: 1119, startPoint y: 13, endPoint x: 928, endPoint y: 39, distance: 192.0
click at [928, 39] on div "Bookings Quotes Enquiries SYC000014239 Help Resources Product Release O My Prof…" at bounding box center [641, 20] width 1245 height 40
paste input "685"
type input "SYC000014685"
click at [737, 193] on span "Summer Xia SHENZHEN PRESERVE INTL FREIGHT AGENCY LTD." at bounding box center [778, 198] width 163 height 11
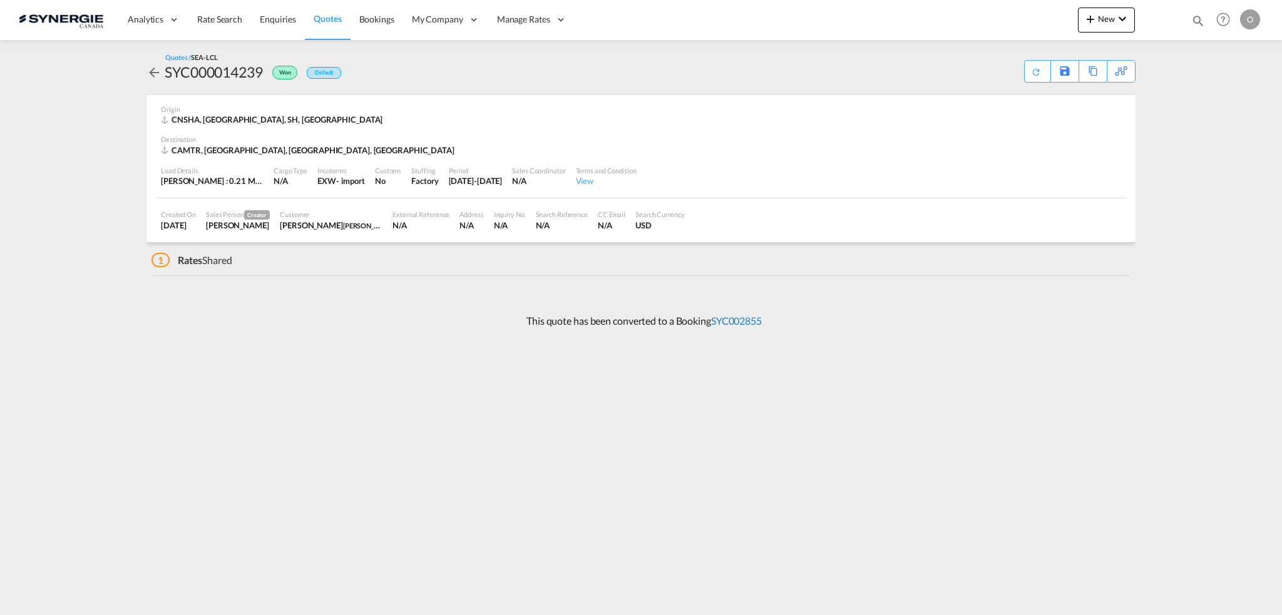
click at [756, 322] on link "SYC002855" at bounding box center [736, 321] width 51 height 12
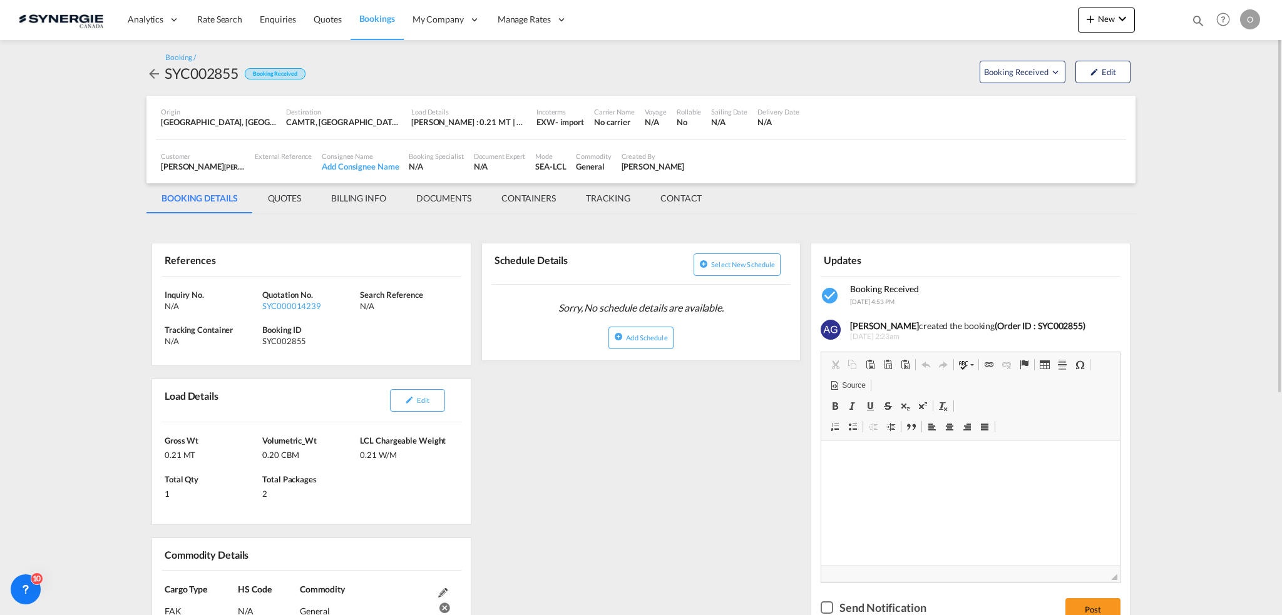
click at [284, 201] on md-tab-item "QUOTES" at bounding box center [284, 198] width 63 height 30
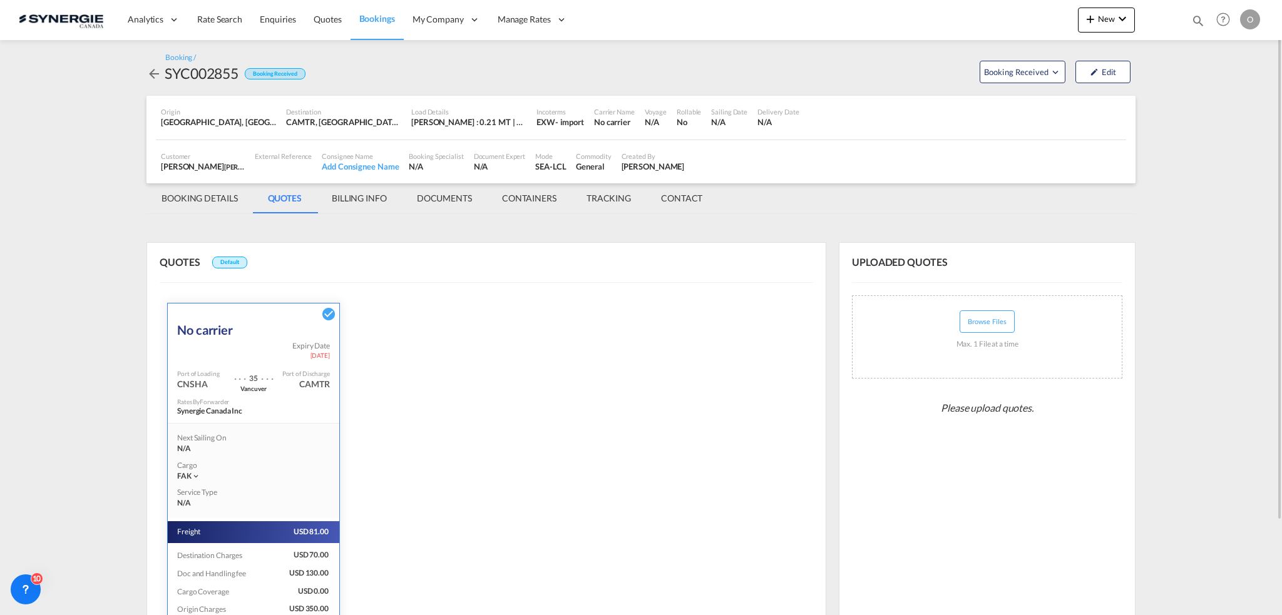
scroll to position [111, 0]
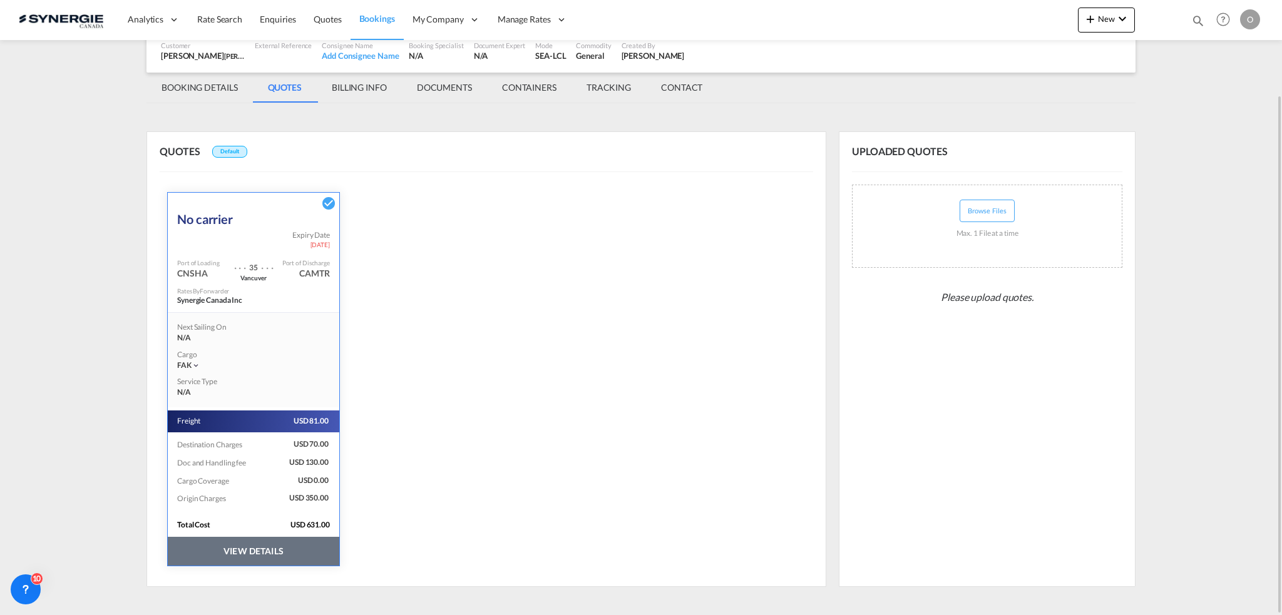
click at [282, 558] on button "VIEW DETAILS" at bounding box center [254, 551] width 172 height 29
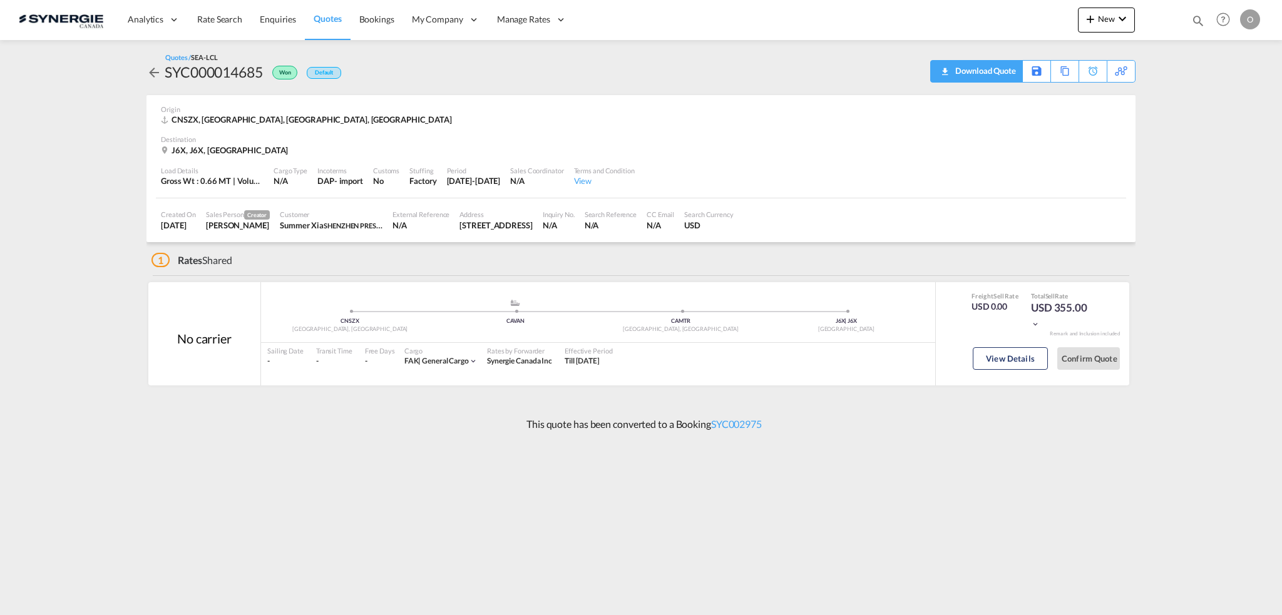
click at [993, 75] on div "Download Quote" at bounding box center [984, 71] width 64 height 20
click at [1023, 350] on button "View Details" at bounding box center [1010, 358] width 75 height 23
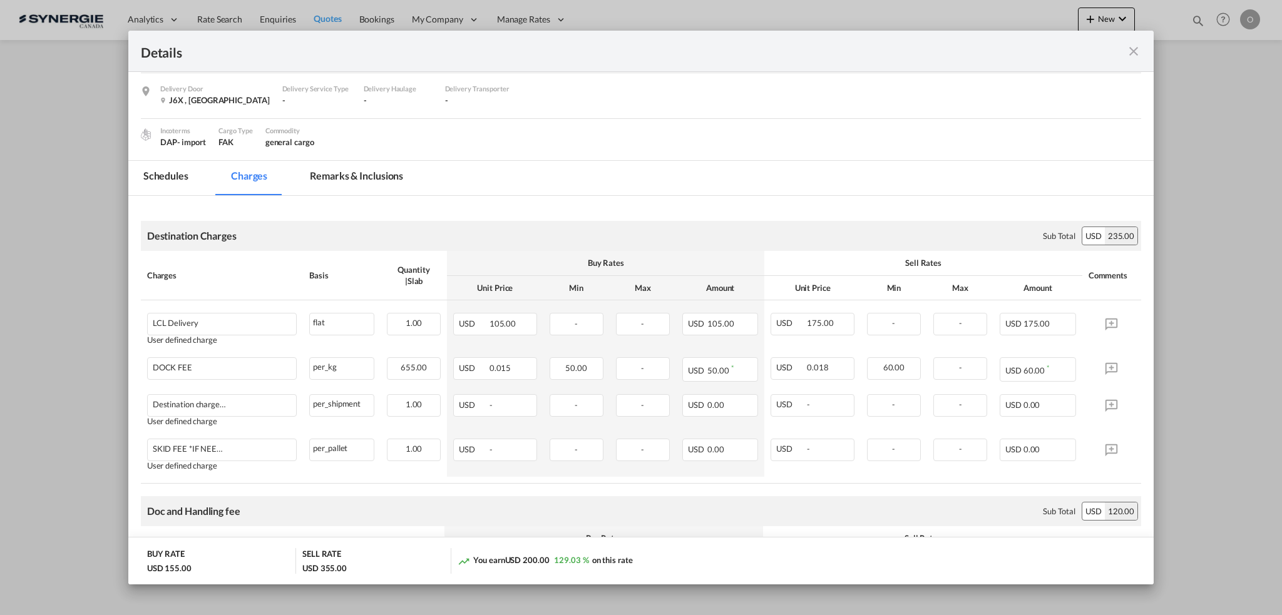
scroll to position [125, 0]
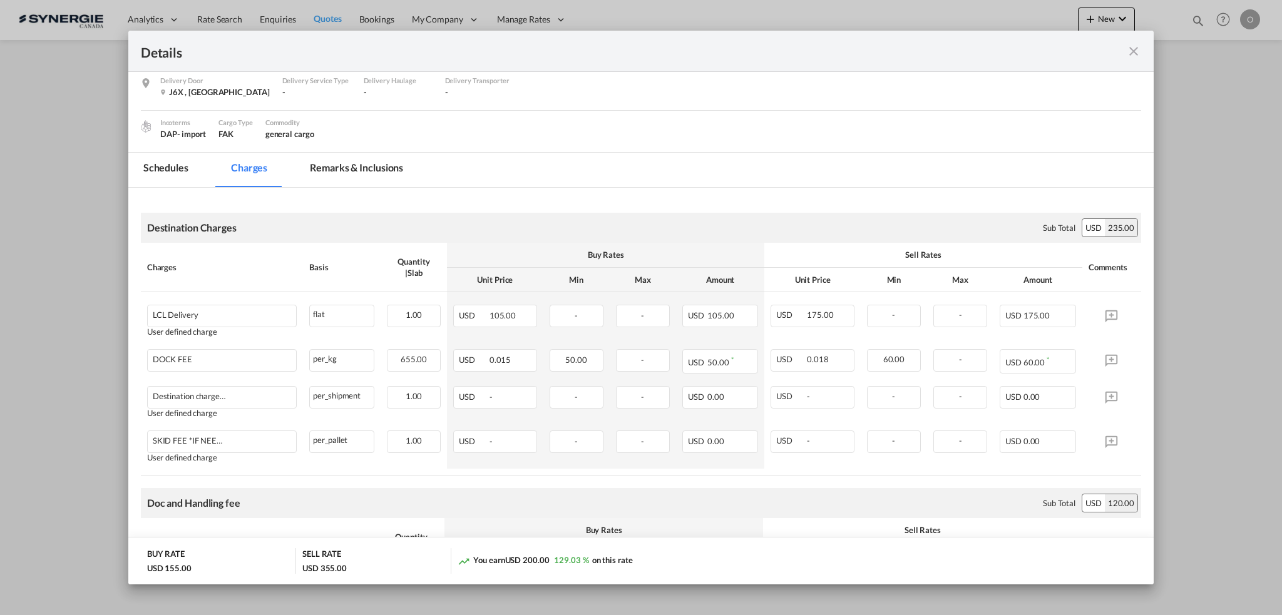
click at [323, 172] on md-tab-item "Remarks & Inclusions" at bounding box center [356, 170] width 123 height 34
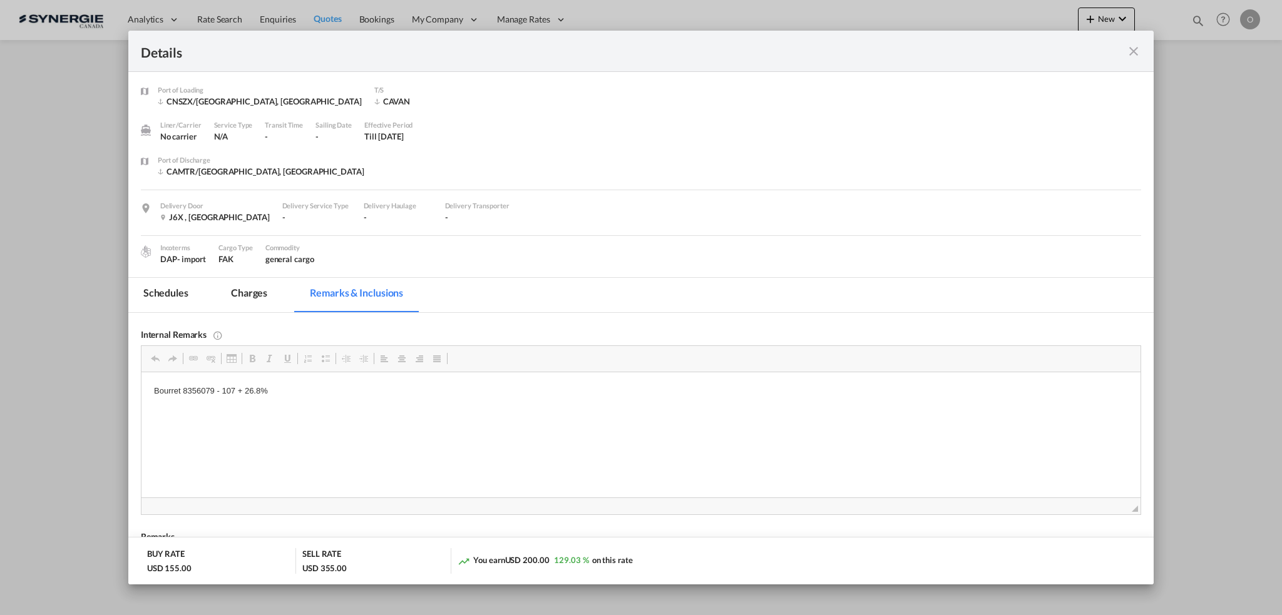
scroll to position [0, 0]
drag, startPoint x: 213, startPoint y: 391, endPoint x: 144, endPoint y: 390, distance: 68.9
copy p "Bourret 8356079"
drag, startPoint x: 148, startPoint y: 391, endPoint x: 213, endPoint y: 389, distance: 64.5
click at [213, 389] on html "Bourret 8356079 - 107 + 26.8%" at bounding box center [640, 392] width 999 height 38
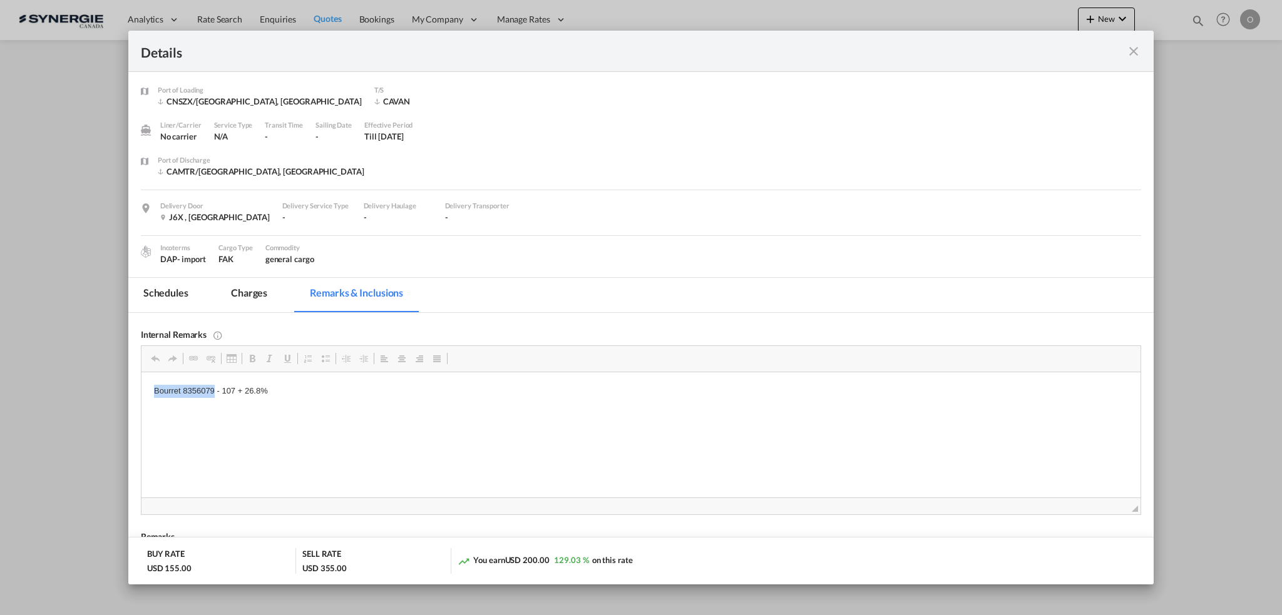
click at [247, 289] on md-tab-item "Charges" at bounding box center [249, 295] width 66 height 34
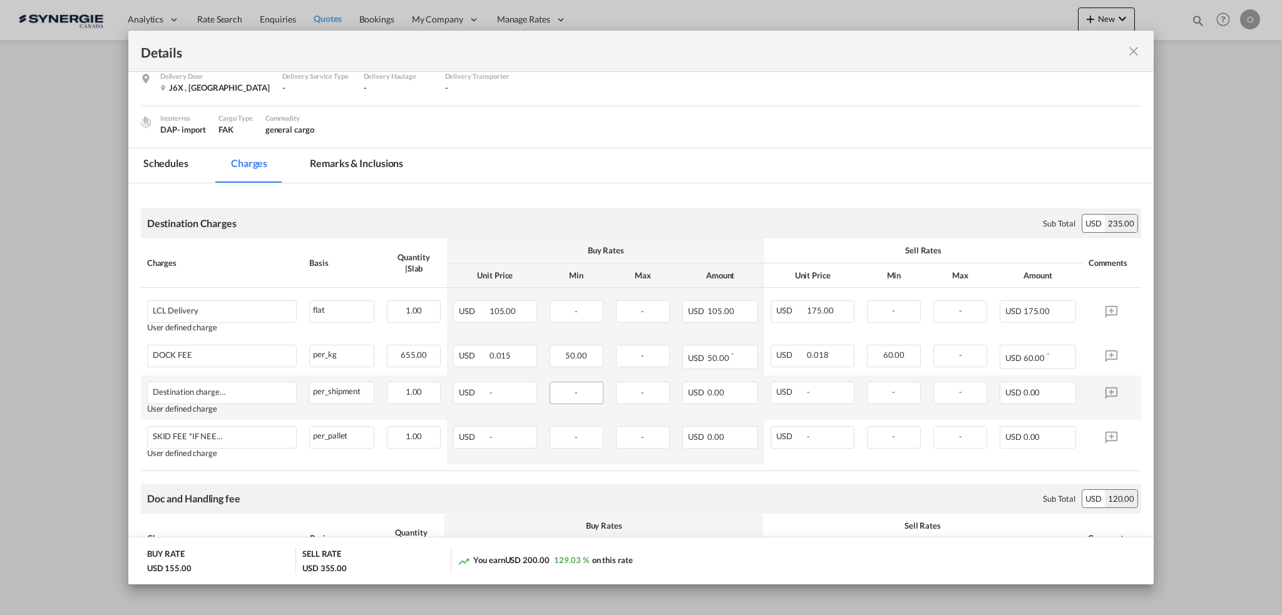
scroll to position [91, 0]
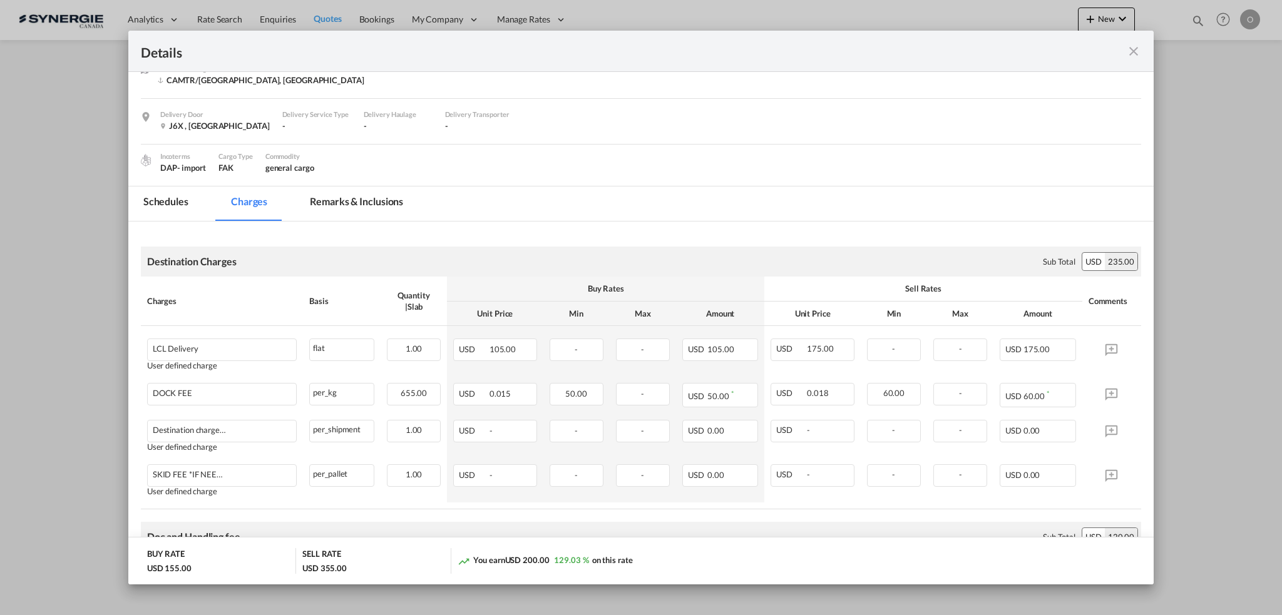
click at [361, 198] on md-tab-item "Remarks & Inclusions" at bounding box center [356, 204] width 123 height 34
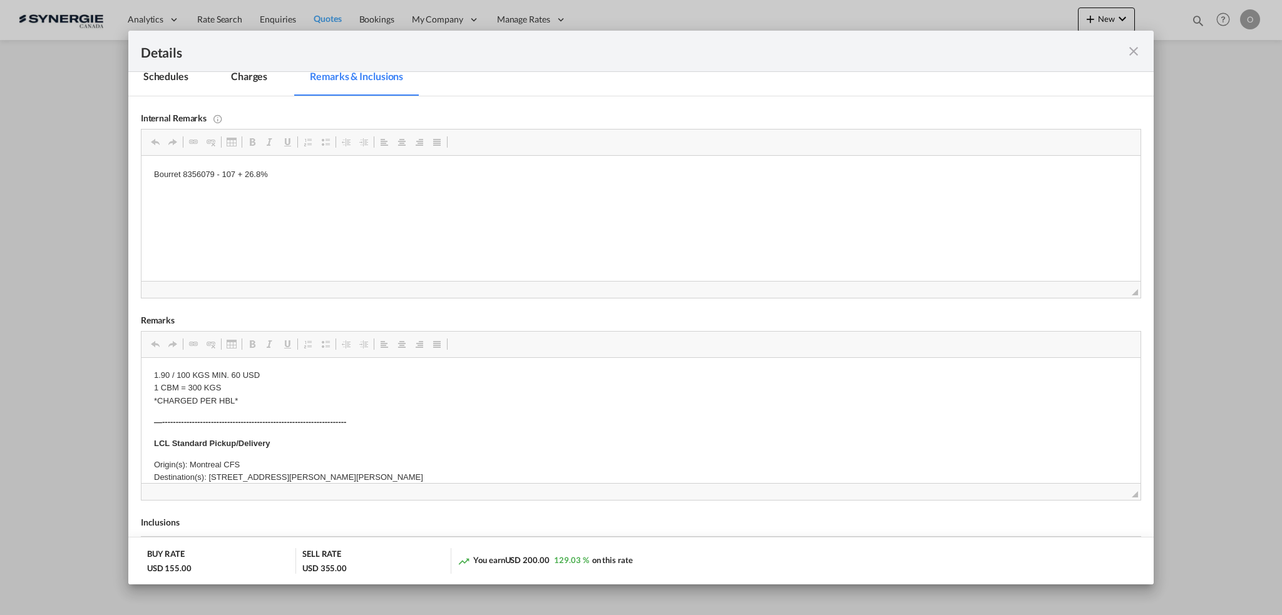
scroll to position [250, 0]
